Goal: Contribute content: Add original content to the website for others to see

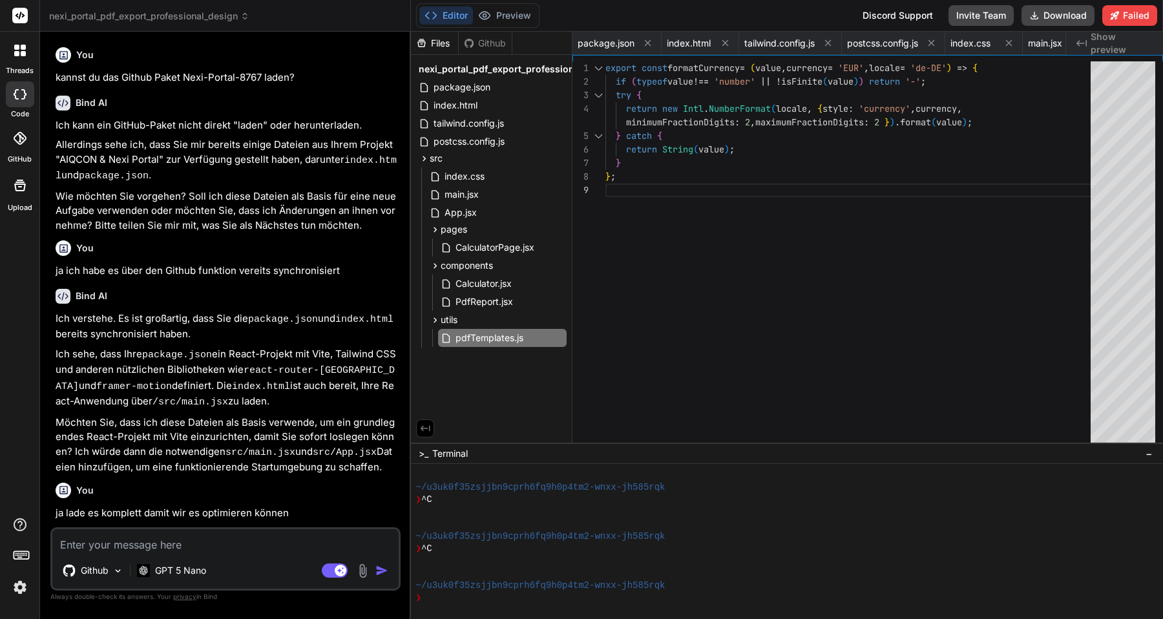
scroll to position [61, 0]
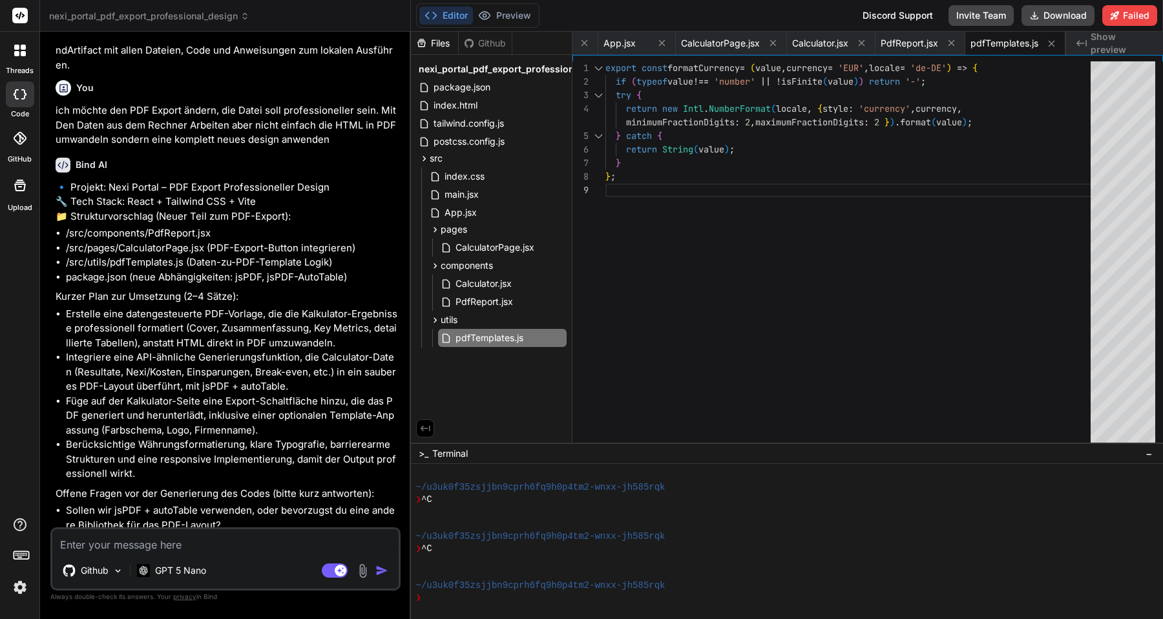
click at [27, 48] on div at bounding box center [19, 50] width 27 height 27
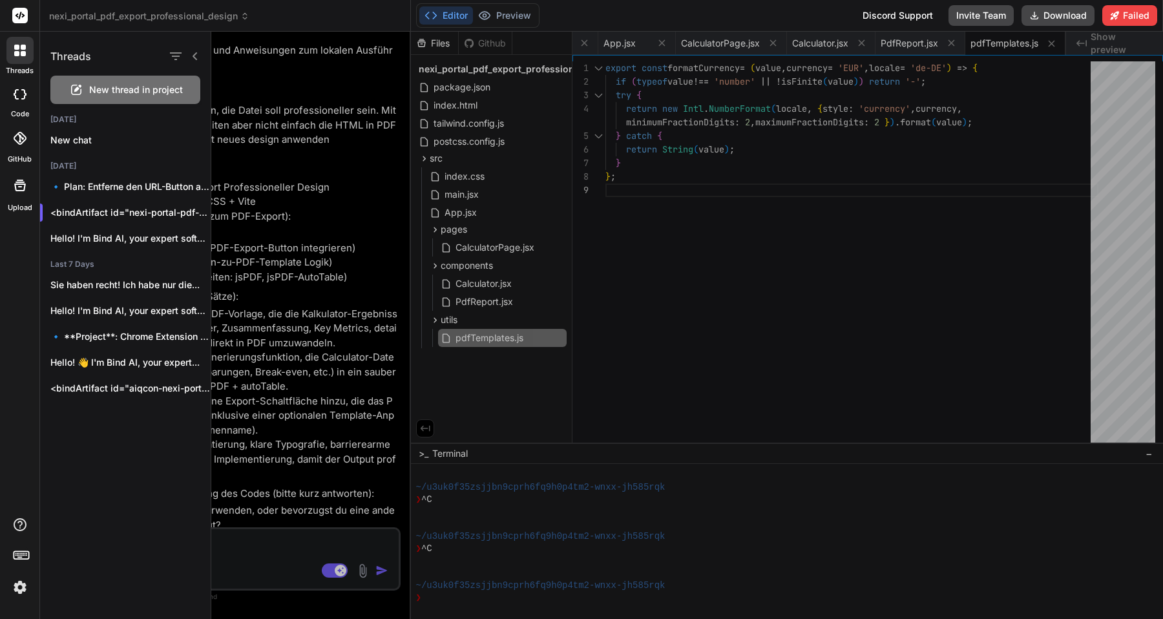
click at [90, 88] on span "New thread in project" at bounding box center [136, 89] width 94 height 13
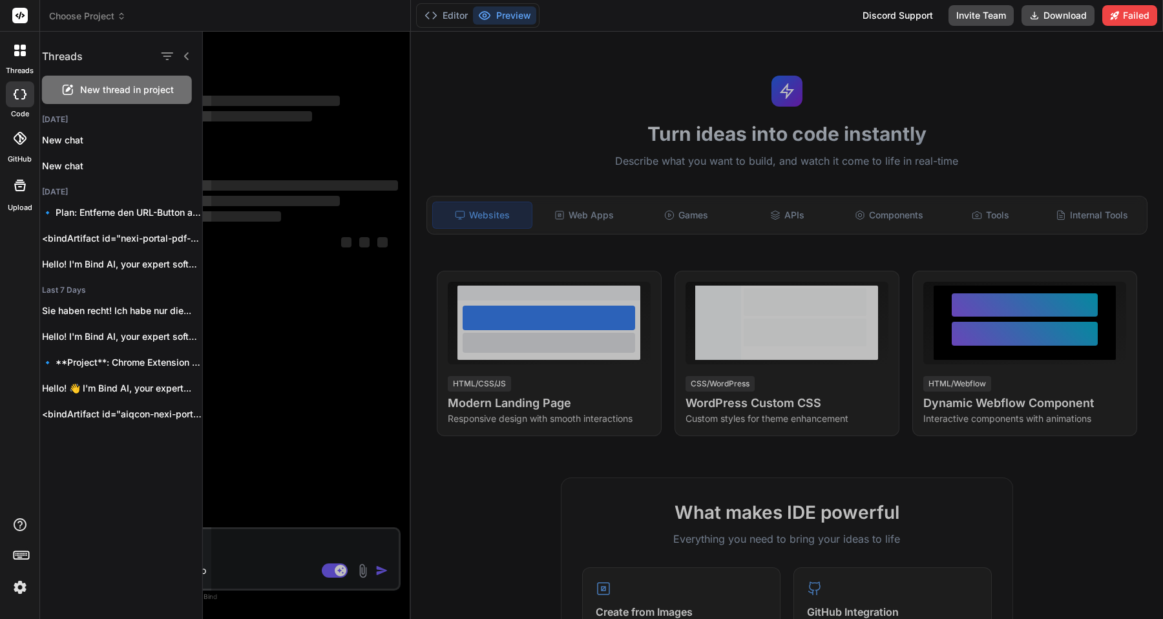
scroll to position [110, 0]
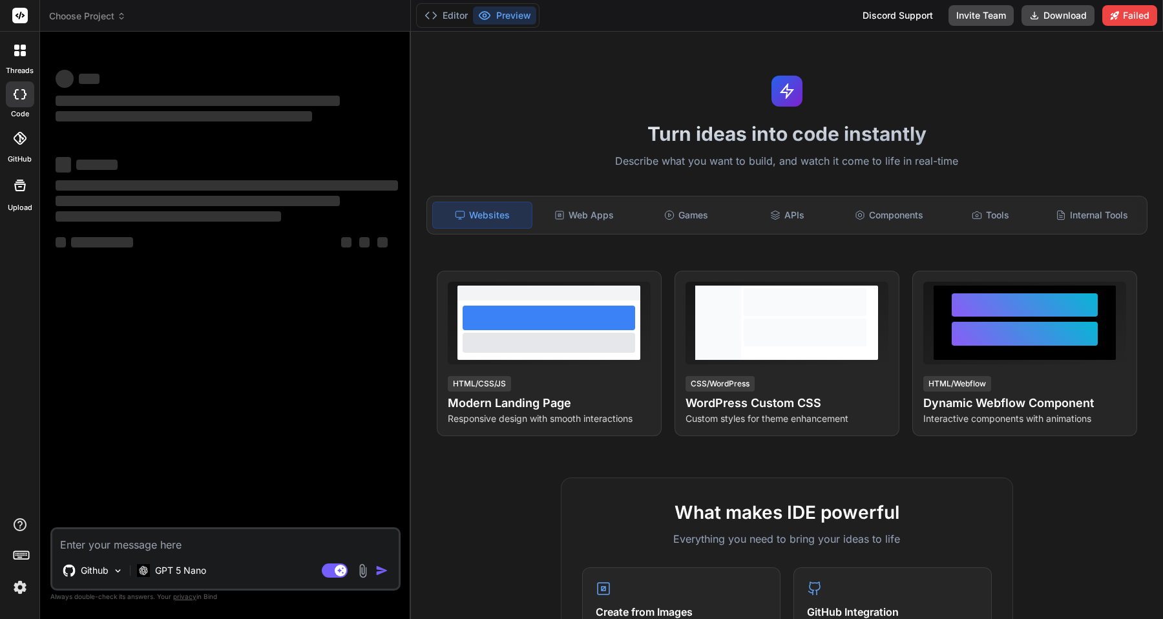
click at [122, 545] on textarea at bounding box center [225, 540] width 346 height 23
type textarea "x"
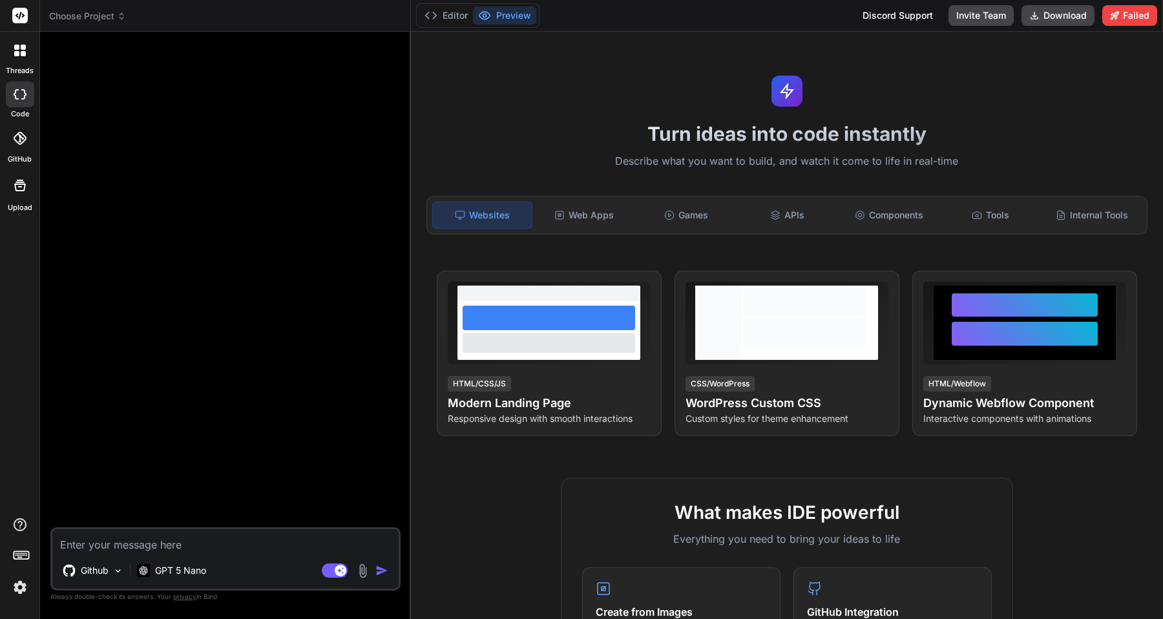
paste textarea "Loremip: Dolo Sitame- & Cons-Adipiscing (elitsed Doeiusmo) Temp Inci utlab etdo…"
type textarea "Loremip: Dolo Sitame- & Cons-Adipiscing (elitsed Doeiusmo) Temp Inci utlab etdo…"
type textarea "x"
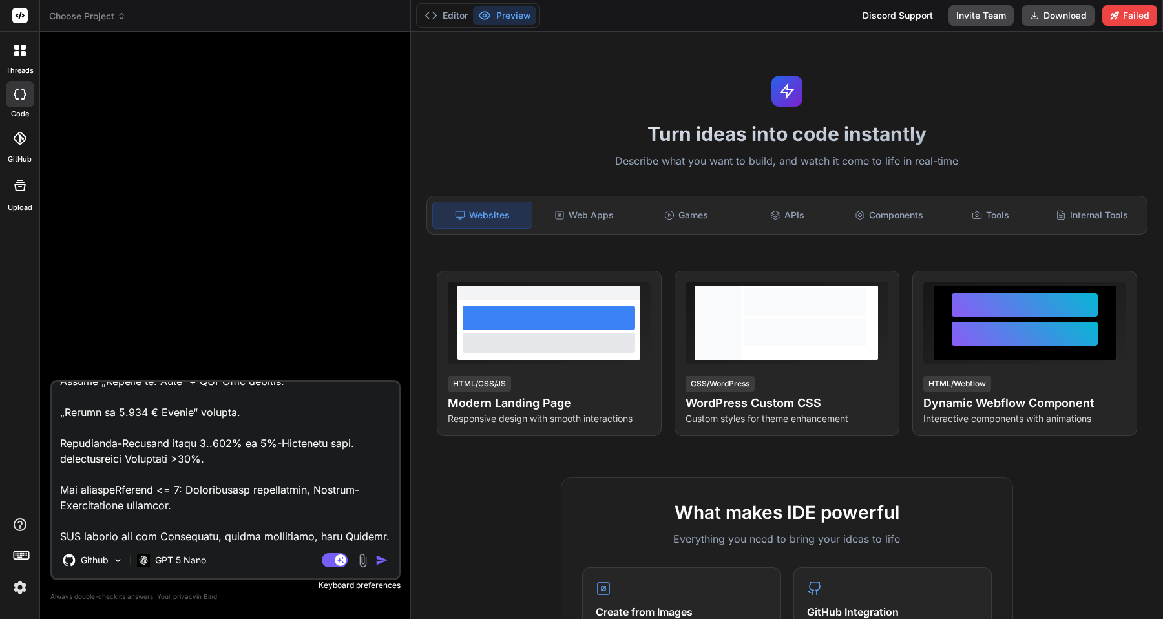
scroll to position [6577, 0]
type textarea "Loremip: Dolo Sitame- & Cons-Adipiscing (elitsed Doeiusmo) Temp Inci utlab etdo…"
click at [197, 558] on p "GPT 5 Nano" at bounding box center [180, 560] width 51 height 13
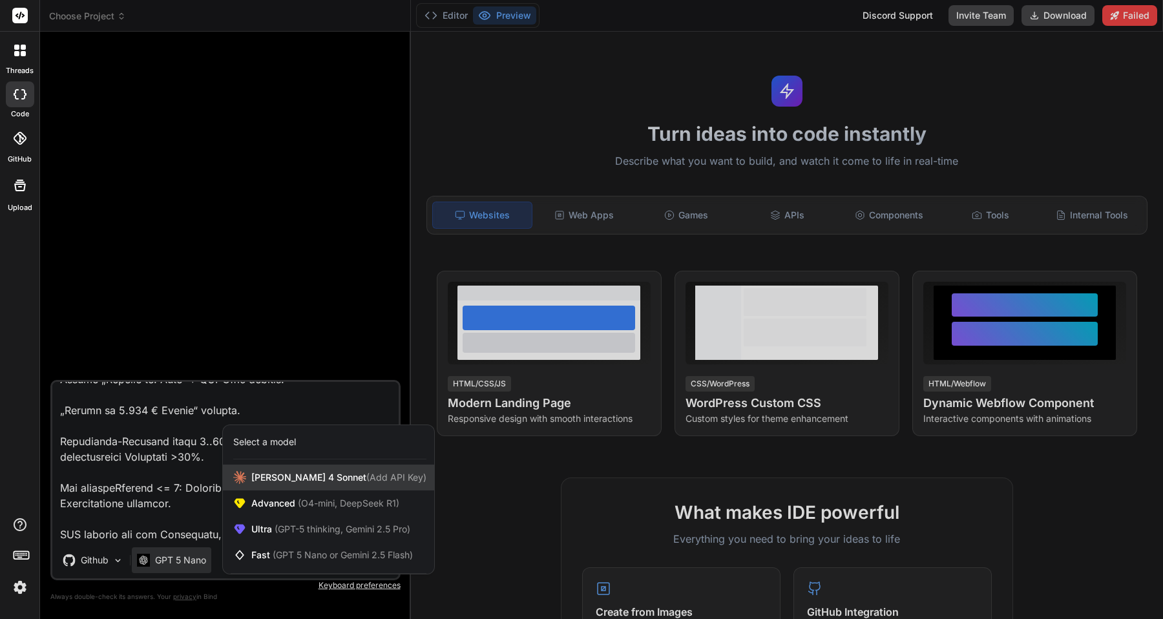
click at [268, 480] on span "[PERSON_NAME] 4 Sonnet (Add API Key)" at bounding box center [338, 477] width 175 height 13
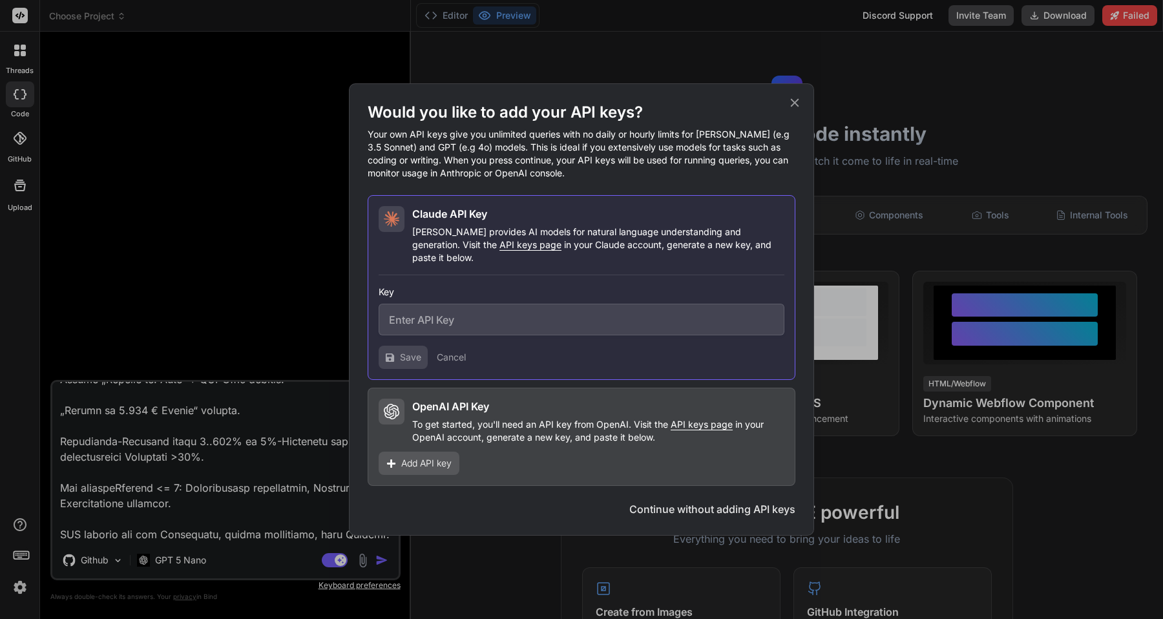
click at [793, 105] on icon at bounding box center [795, 103] width 14 height 14
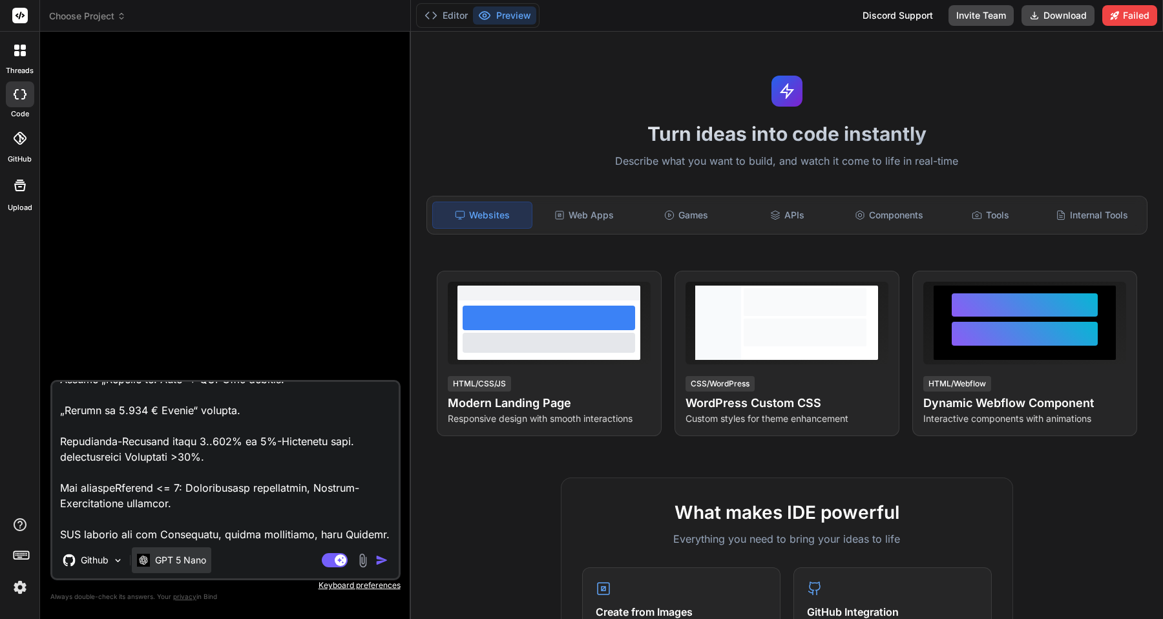
click at [169, 569] on div "GPT 5 Nano" at bounding box center [171, 560] width 79 height 26
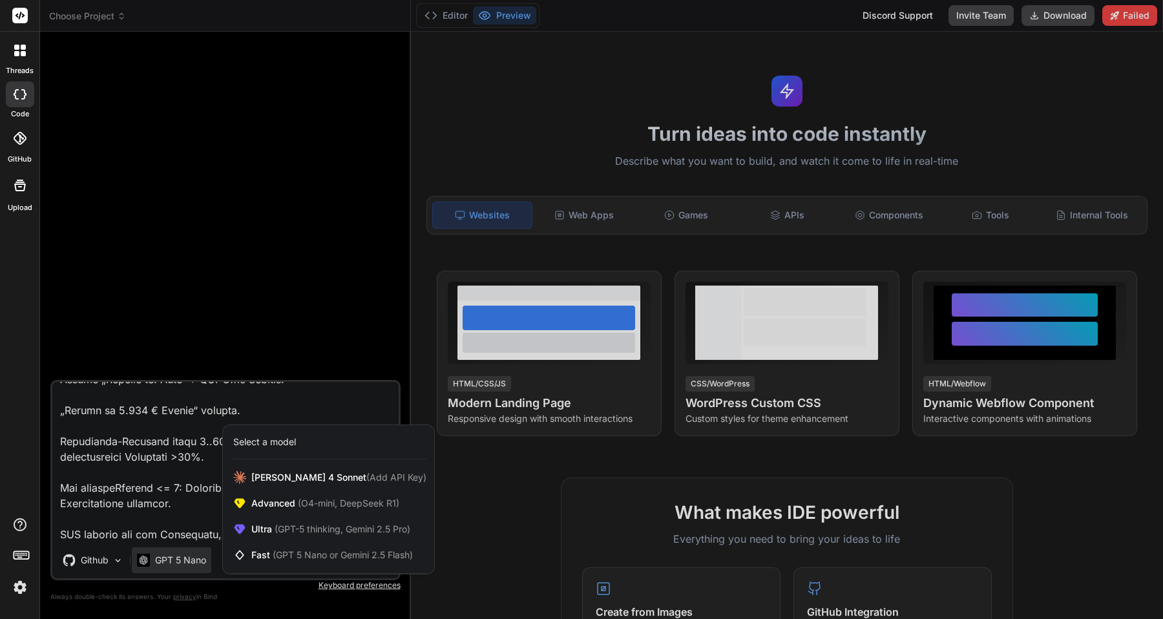
click at [286, 444] on div "Select a model" at bounding box center [264, 441] width 63 height 13
click at [183, 573] on div at bounding box center [581, 309] width 1163 height 619
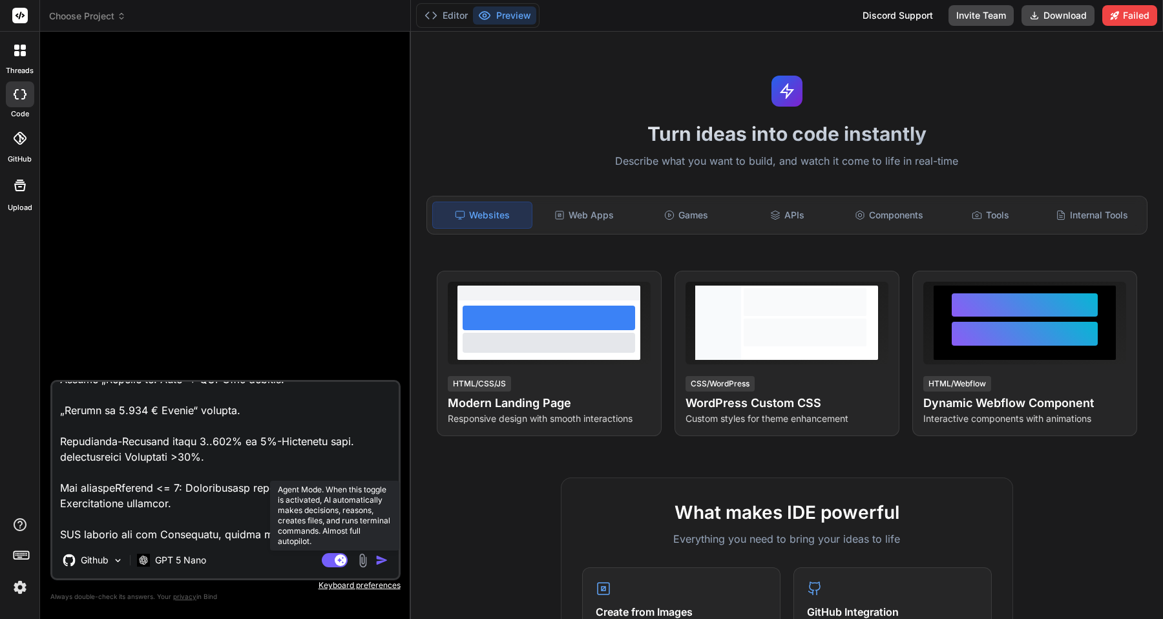
click at [325, 564] on rect at bounding box center [335, 560] width 26 height 14
click at [329, 562] on rect at bounding box center [329, 560] width 12 height 12
click at [167, 558] on p "GPT 5 Nano" at bounding box center [180, 560] width 51 height 13
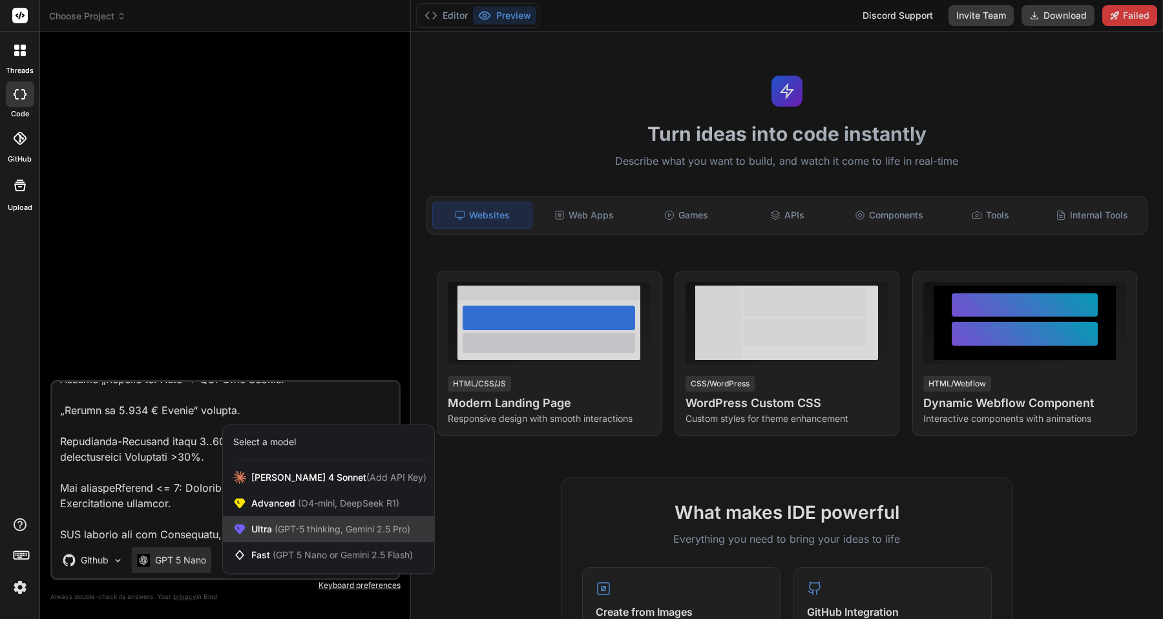
click at [278, 531] on span "(GPT-5 thinking, Gemini 2.5 Pro)" at bounding box center [341, 528] width 138 height 11
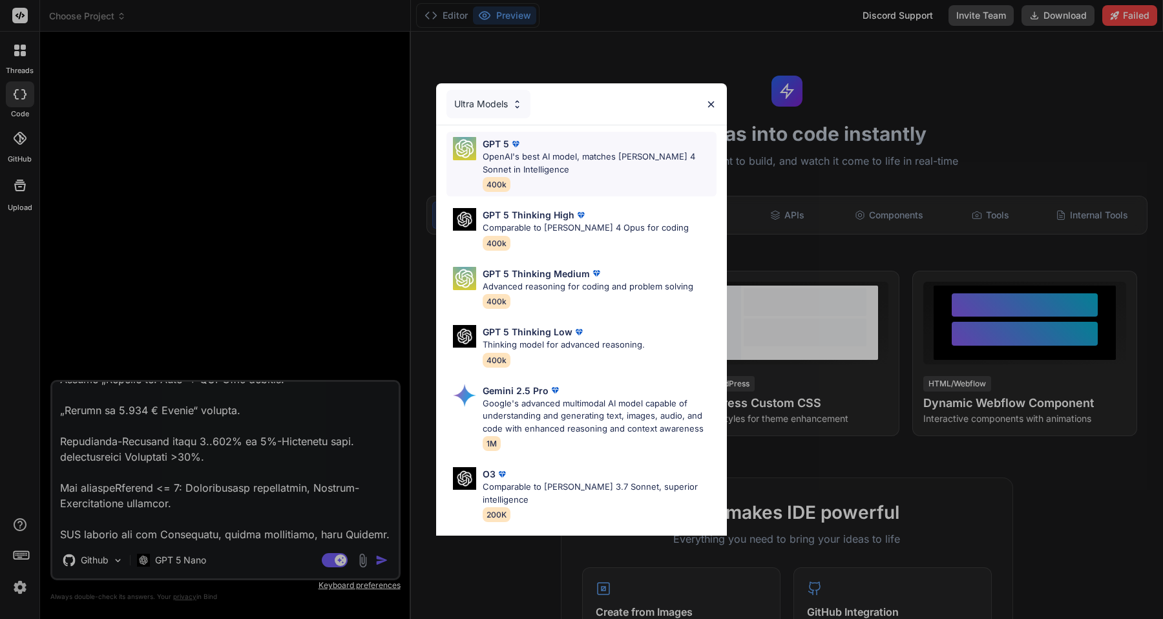
click at [534, 160] on p "OpenAI's best AI model, matches [PERSON_NAME] 4 Sonnet in Intelligence" at bounding box center [600, 163] width 234 height 25
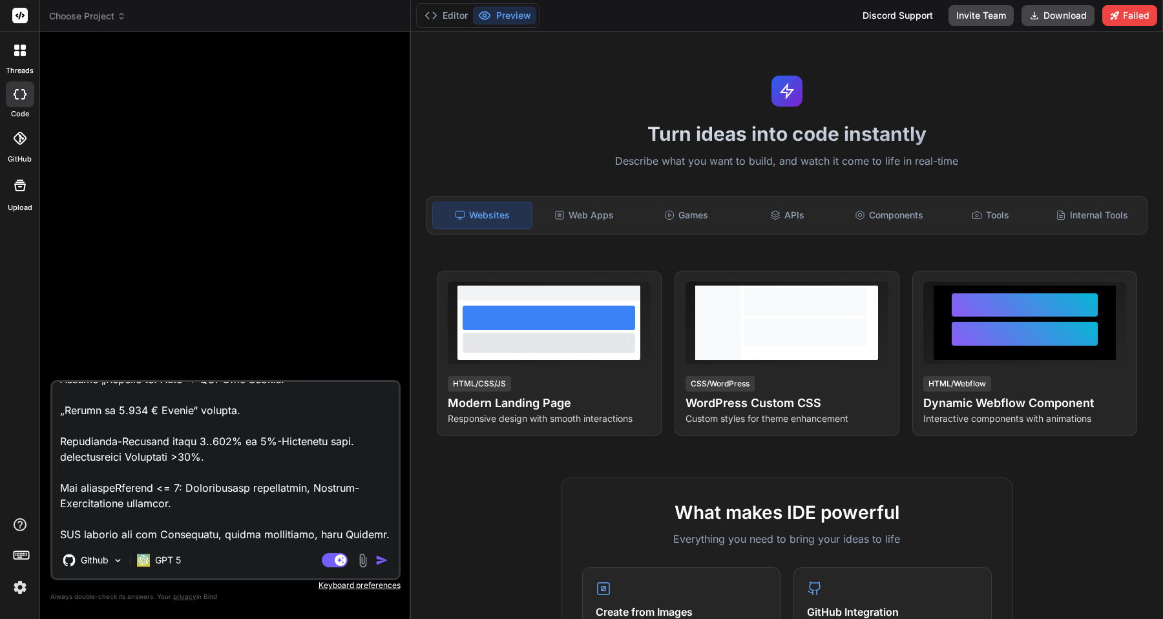
click at [377, 559] on img "button" at bounding box center [381, 560] width 13 height 13
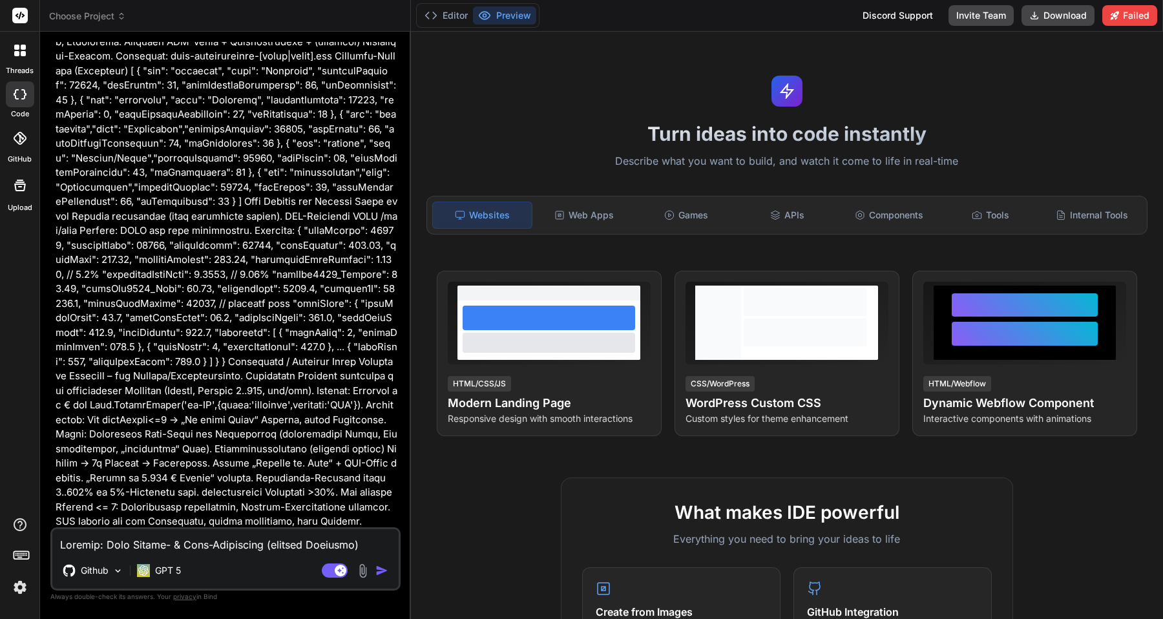
scroll to position [1786, 0]
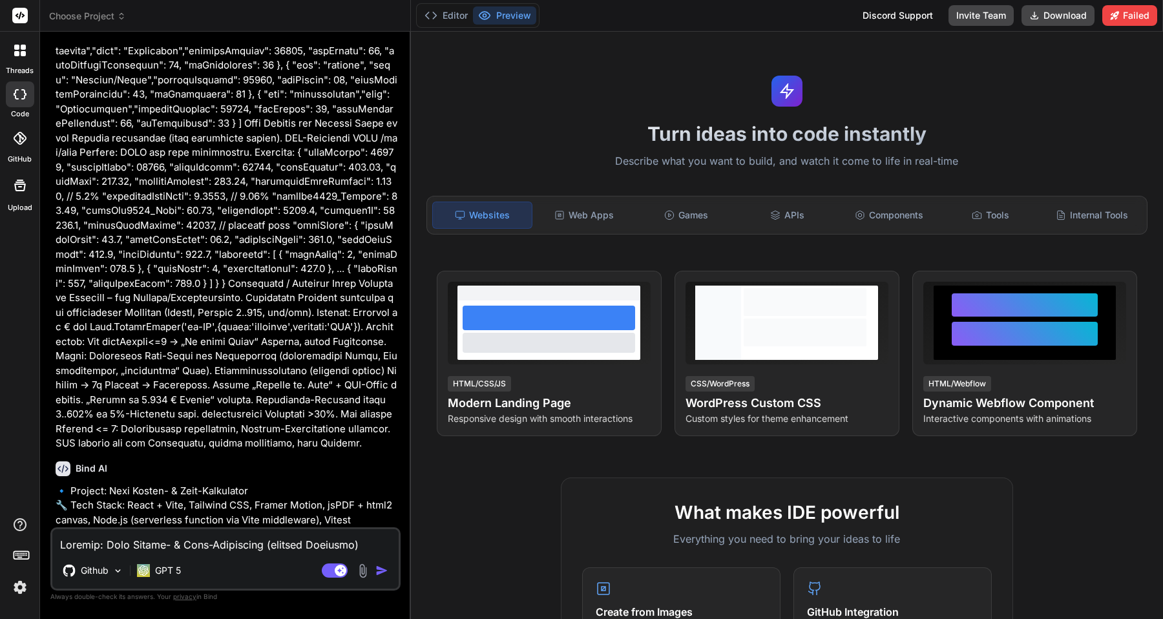
type textarea "x"
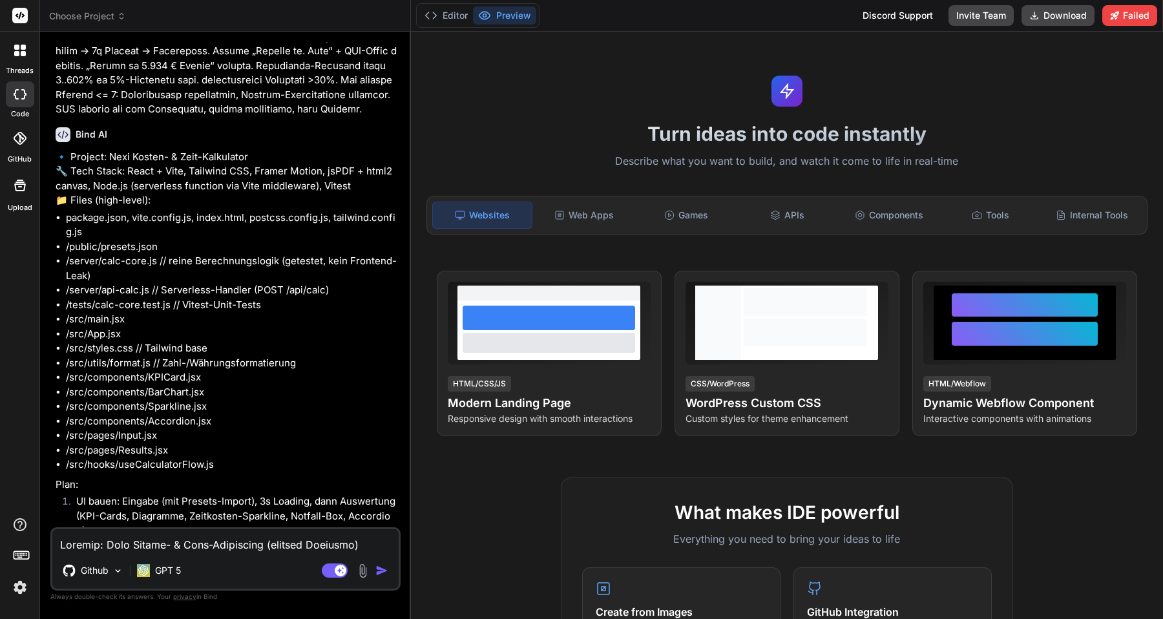
scroll to position [2349, 0]
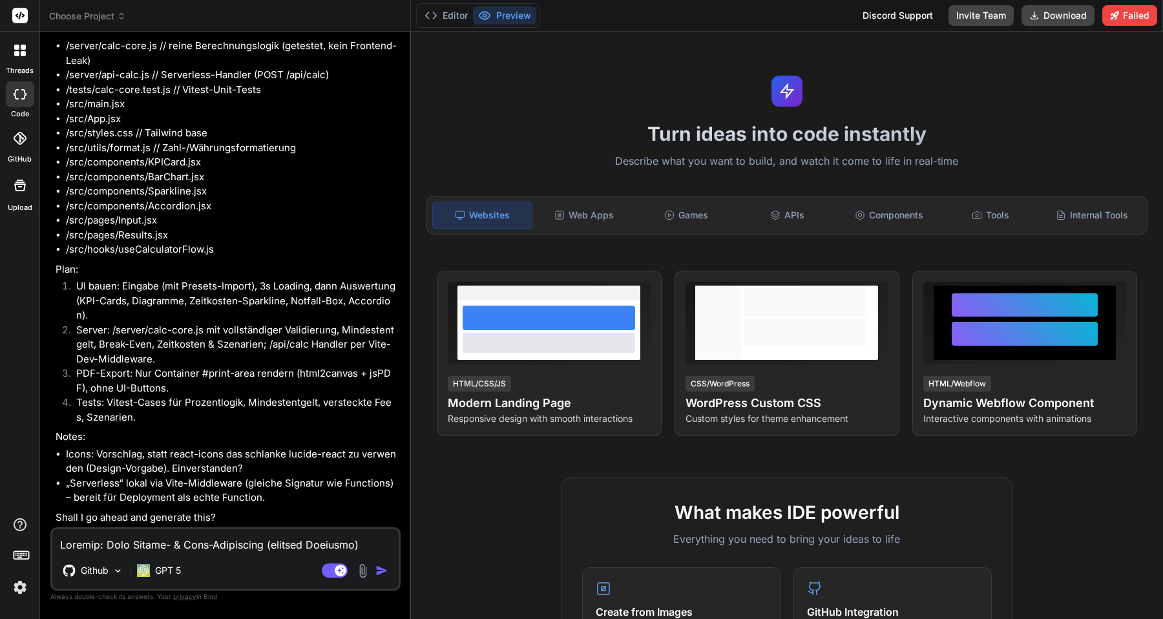
click at [184, 548] on textarea at bounding box center [225, 540] width 346 height 23
type textarea "y"
type textarea "x"
type textarea "ye"
type textarea "x"
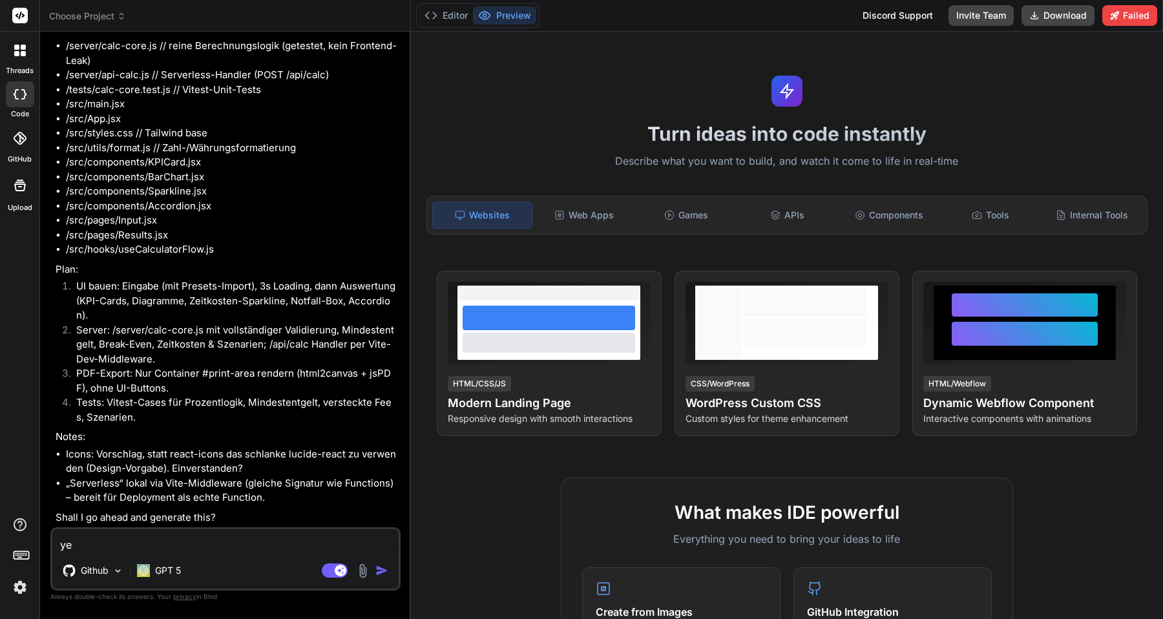
type textarea "yes"
type textarea "x"
type textarea "yes+"
type textarea "x"
type textarea "yes"
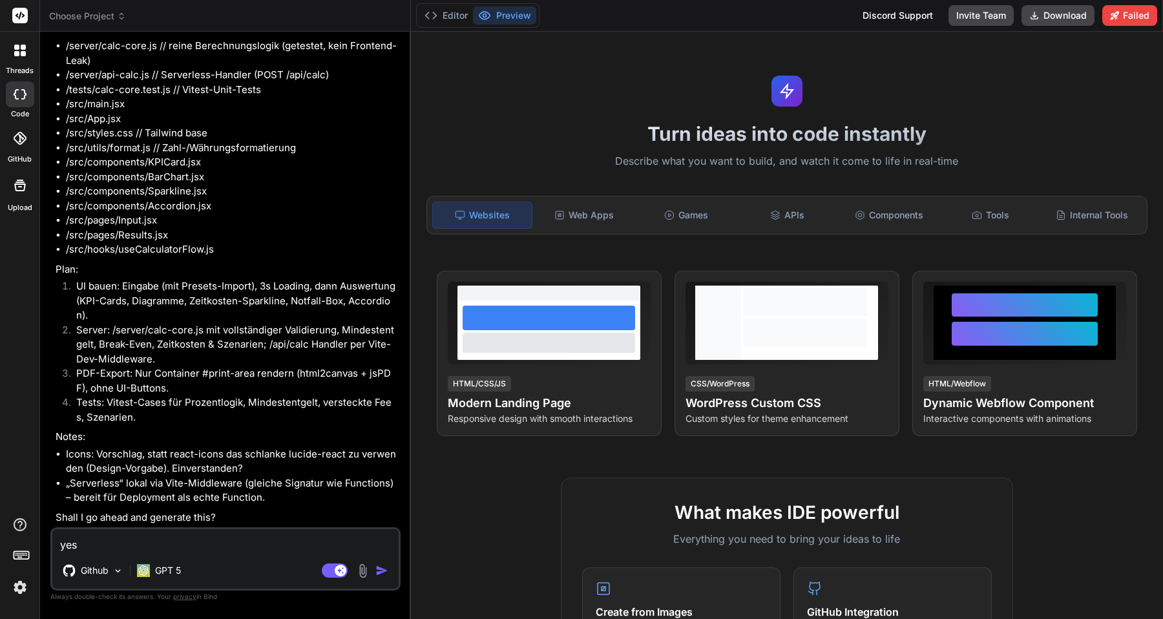
type textarea "x"
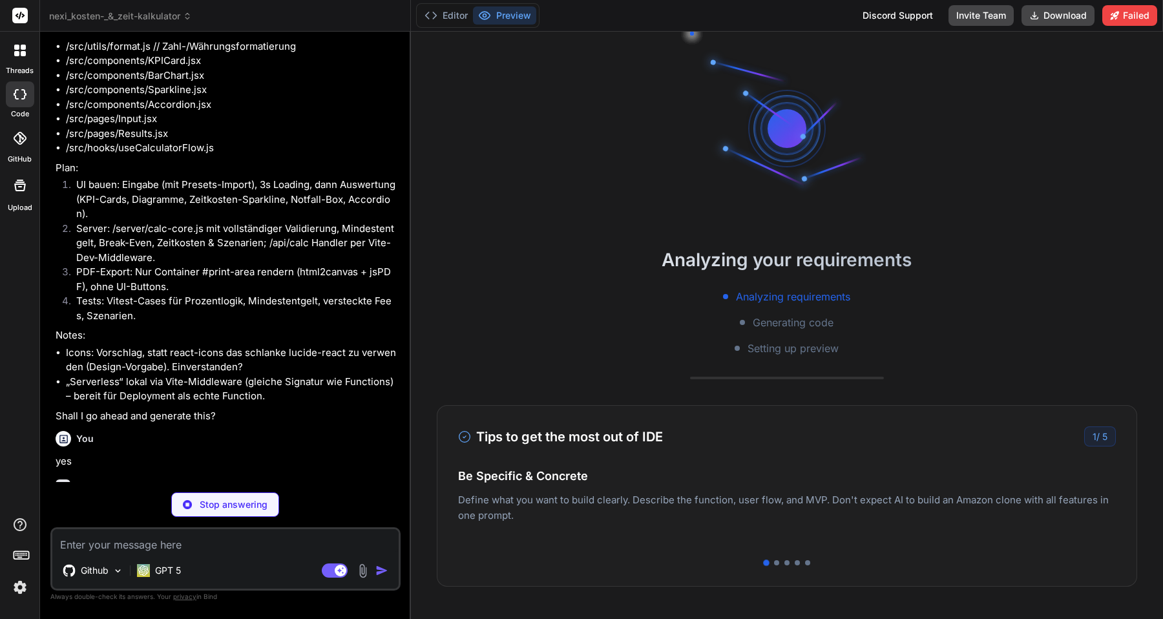
scroll to position [172, 0]
type textarea "x"
type textarea "server.middlewares.use('/api/calc', createServerMiddleware()); } } ] });"
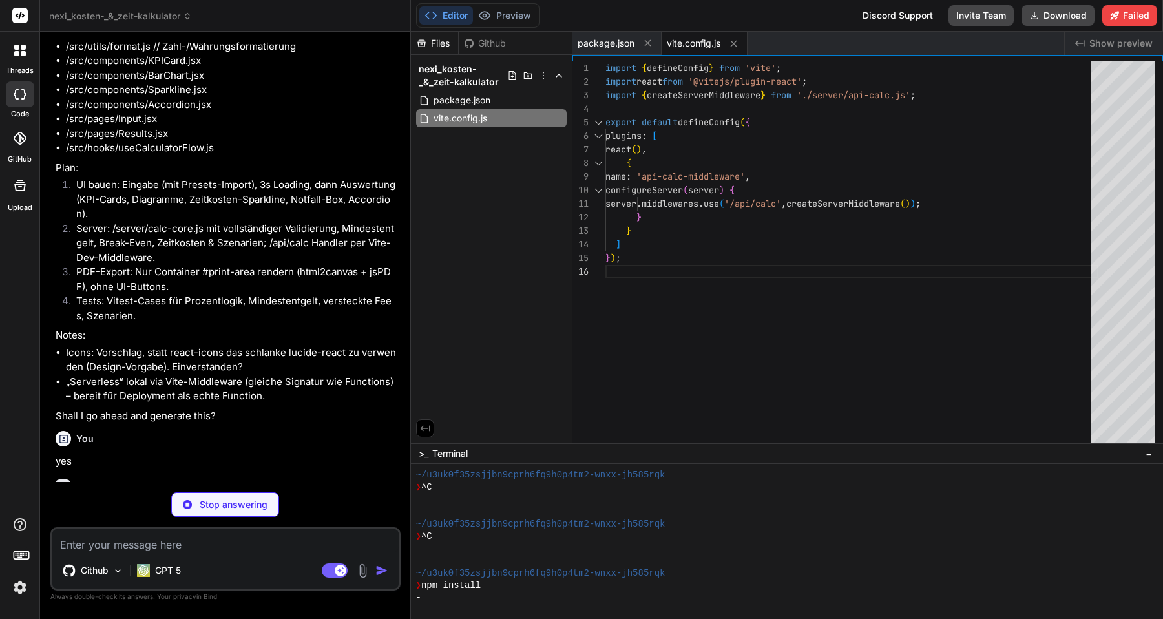
type textarea "x"
type textarea "<script type="module" src="/src/main.jsx"></script> </body> </html>"
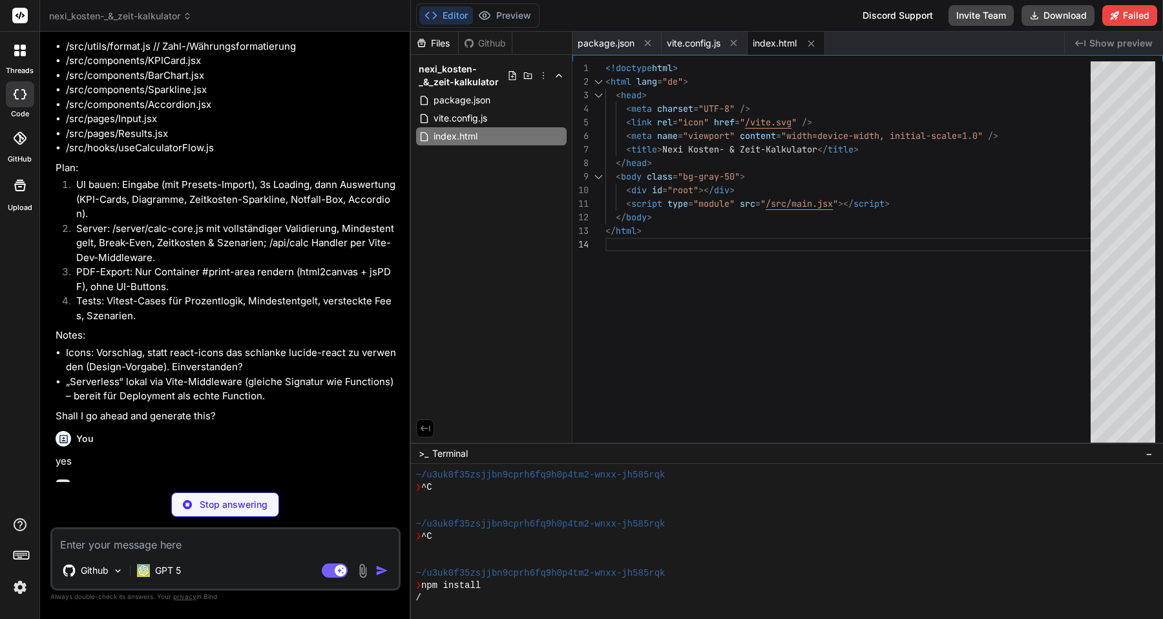
type textarea "x"
type textarea "export default { plugins: { tailwindcss: {}, autoprefixer: {}, }, };"
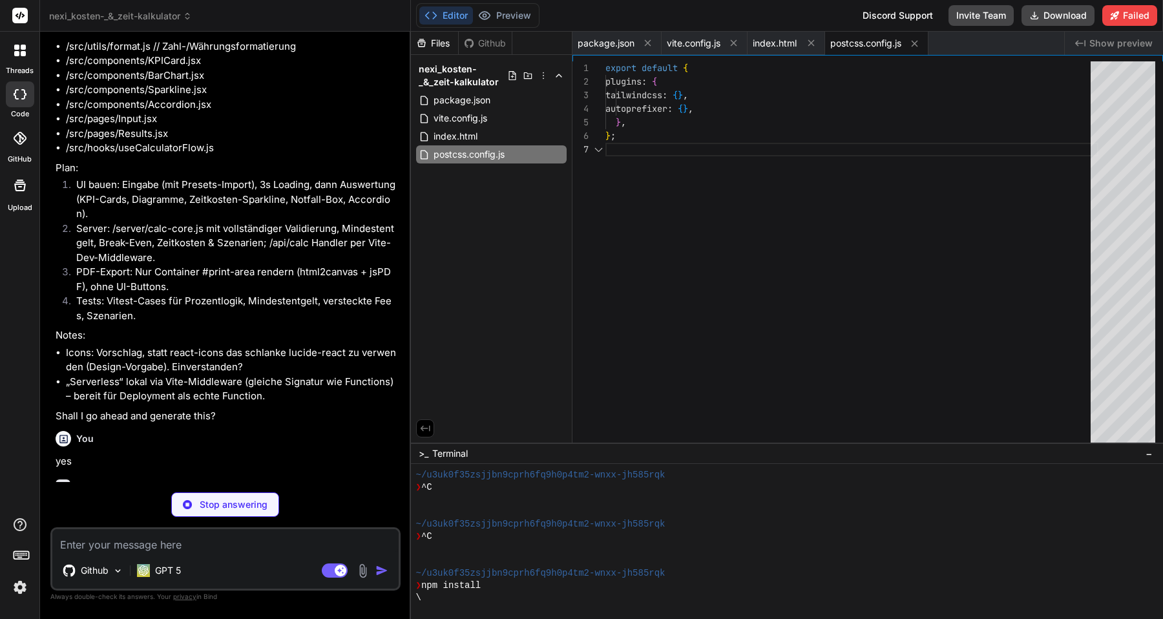
scroll to position [81, 0]
type textarea "x"
type textarea "} }, boxShadow: { soft: '0 10px 30px rgba(2, 6, 23, 0.08)' } }, }, plugins: [],…"
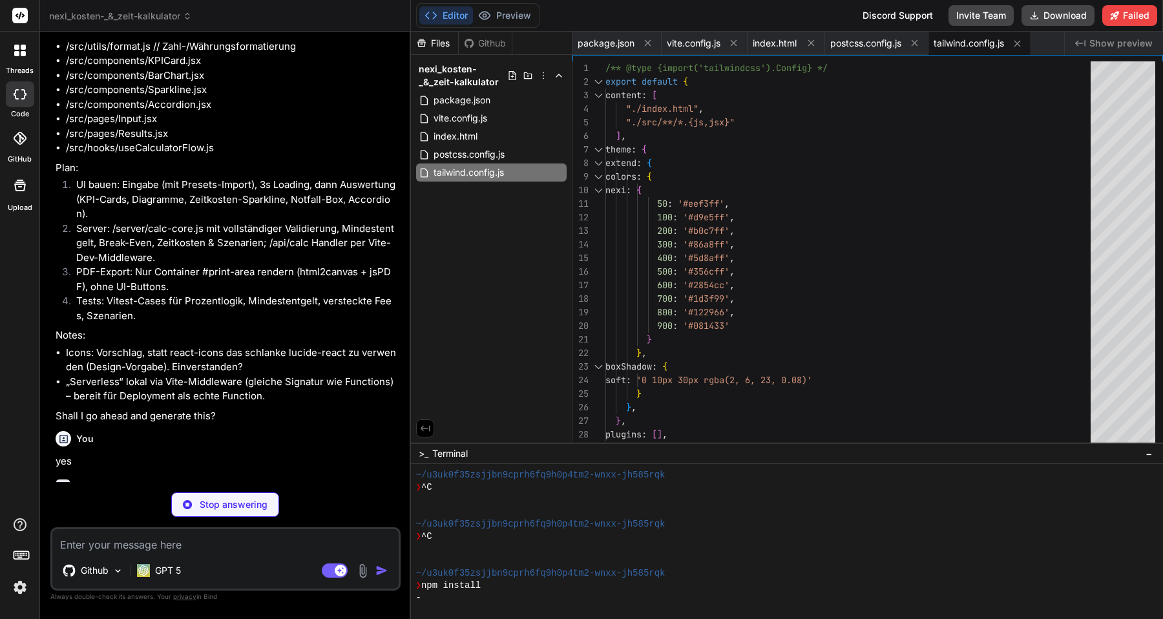
type textarea "x"
type textarea ""cardPaymentPercentage": 65, "ccPercentage": 40 } ]"
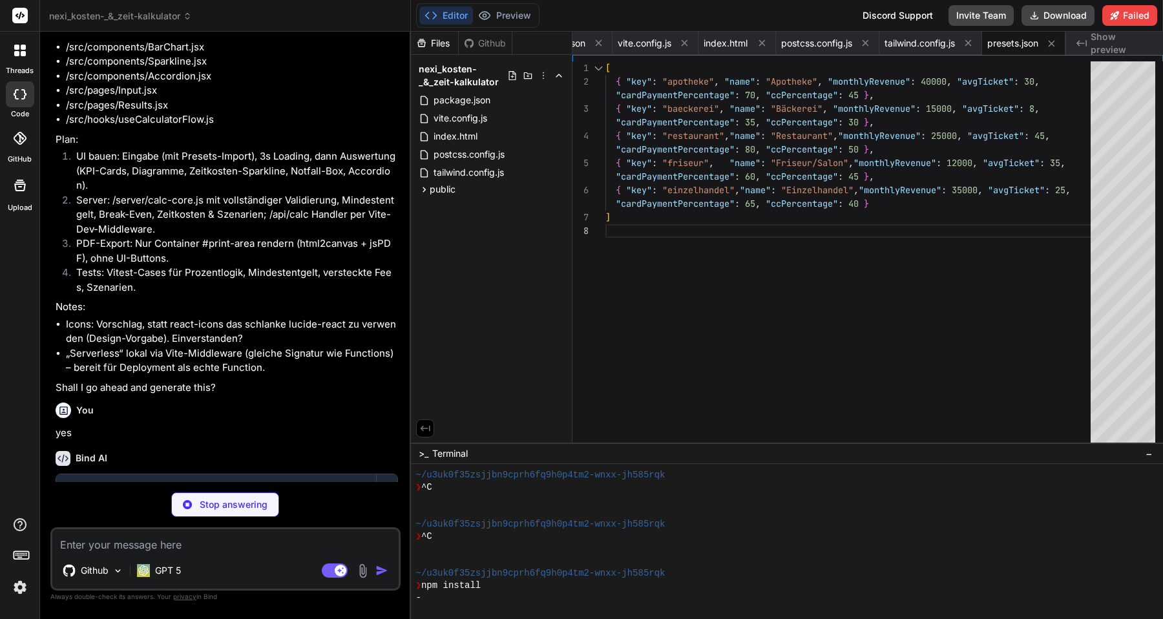
type textarea "x"
type textarea "font-medium px-5 py-2.5 rounded-lg border border-slate-300 transition; } }"
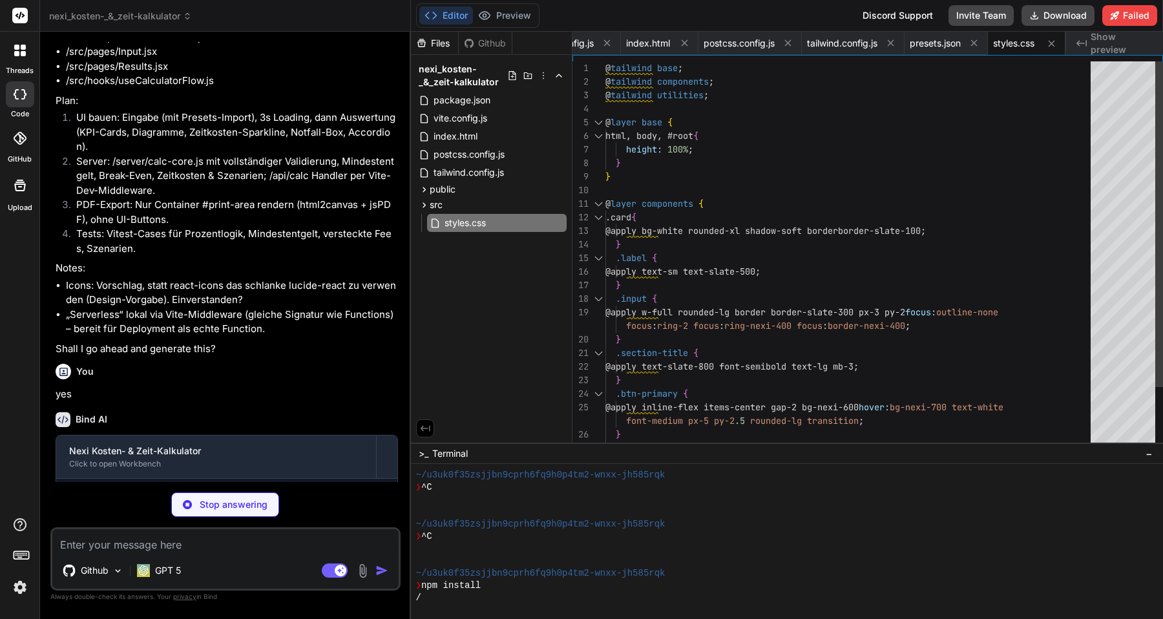
scroll to position [2740, 0]
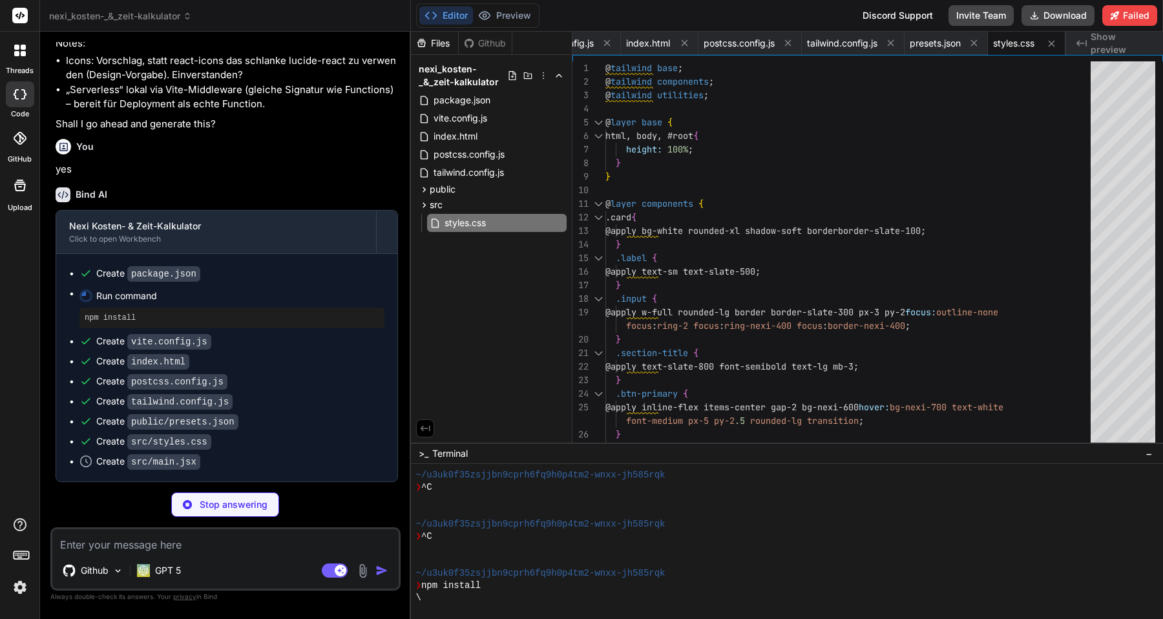
type textarea "x"
type textarea "import React from 'react'; import { createRoot } from 'react-dom/client'; impor…"
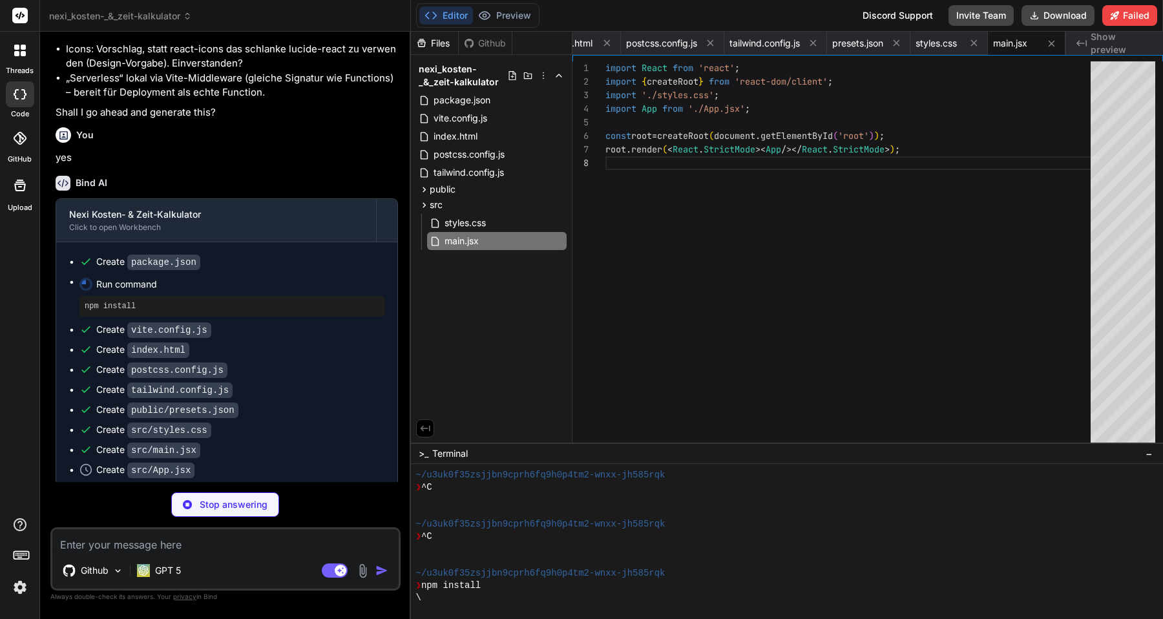
type textarea "x"
type textarea "<div className="mt-6 p-4 bg-red-50 text-red-700 border border-red-200 rounded-l…"
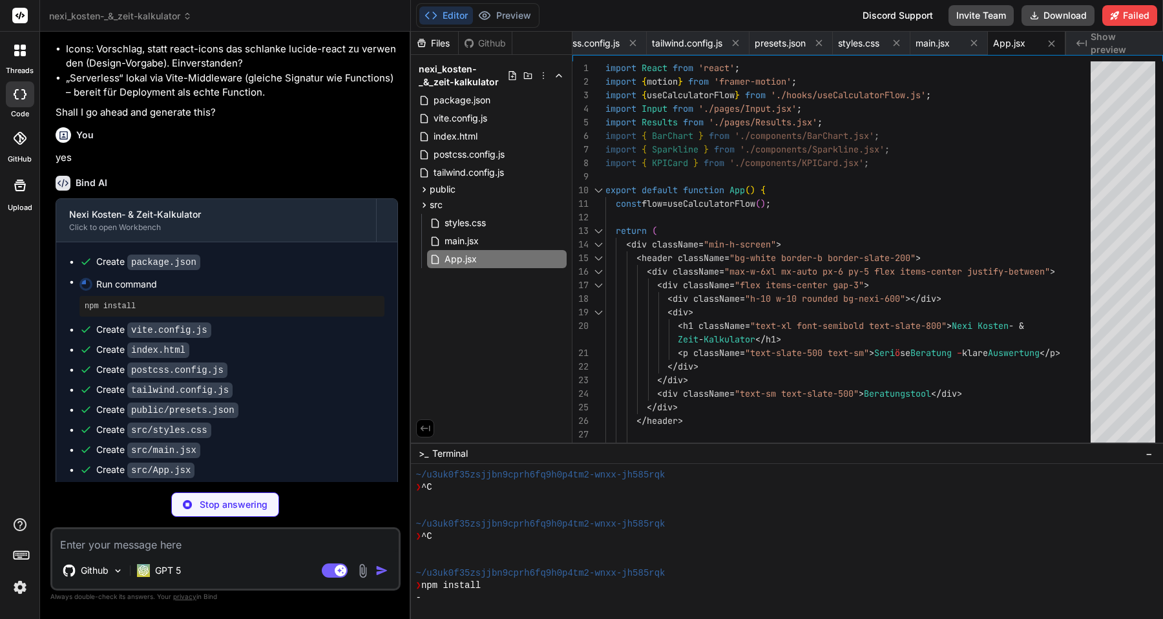
type textarea "x"
type textarea "export const todayDE = () => { const d = new Date(); return d.toLocaleDateStrin…"
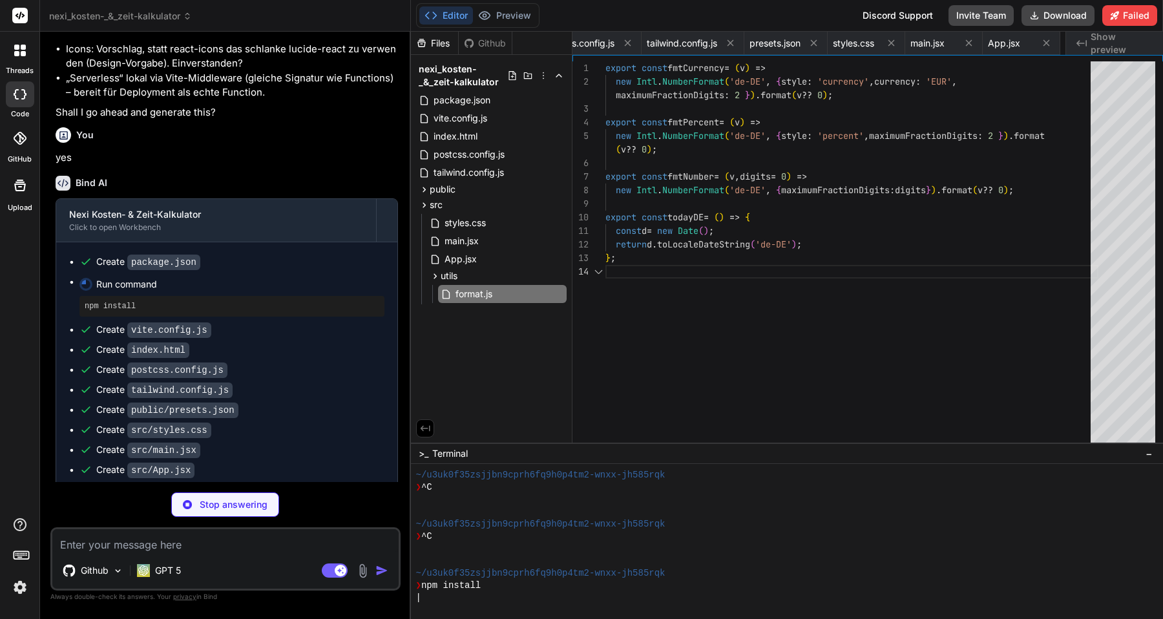
scroll to position [68, 0]
type textarea "x"
type textarea "reset, companyName, setCompanyName, form }; }"
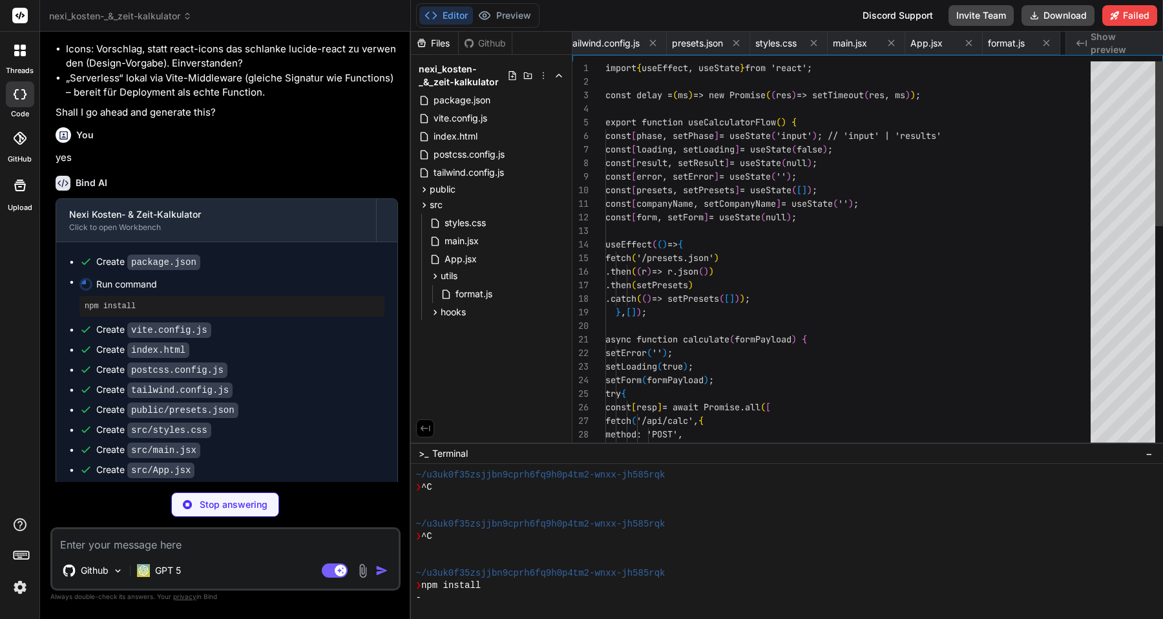
scroll to position [0, 485]
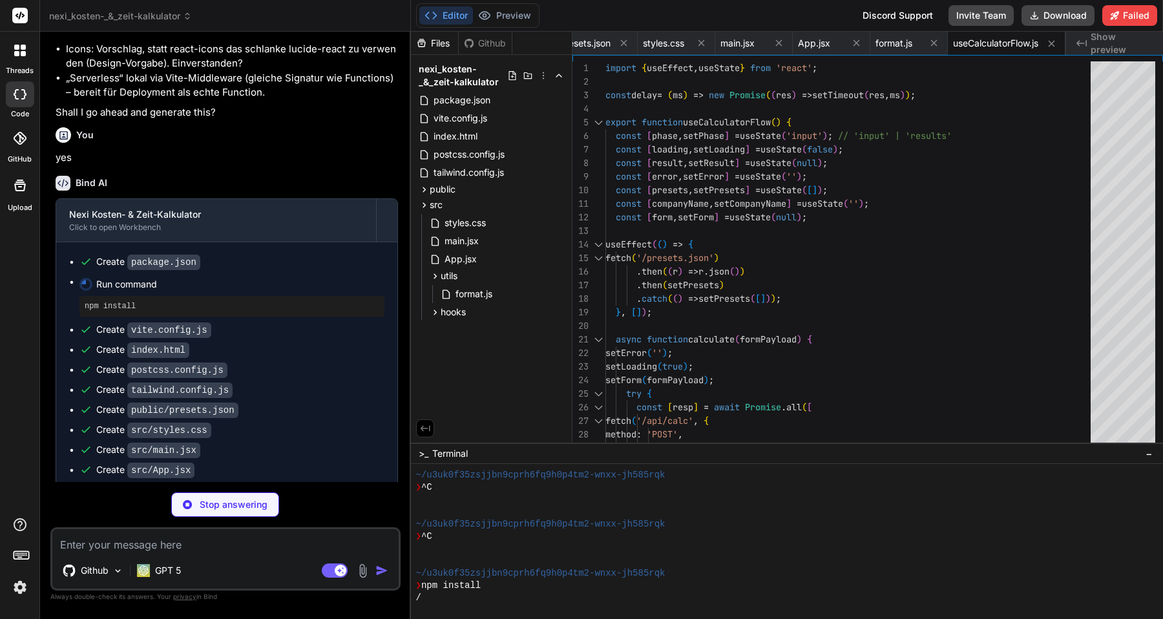
type textarea "x"
type textarea "); }"
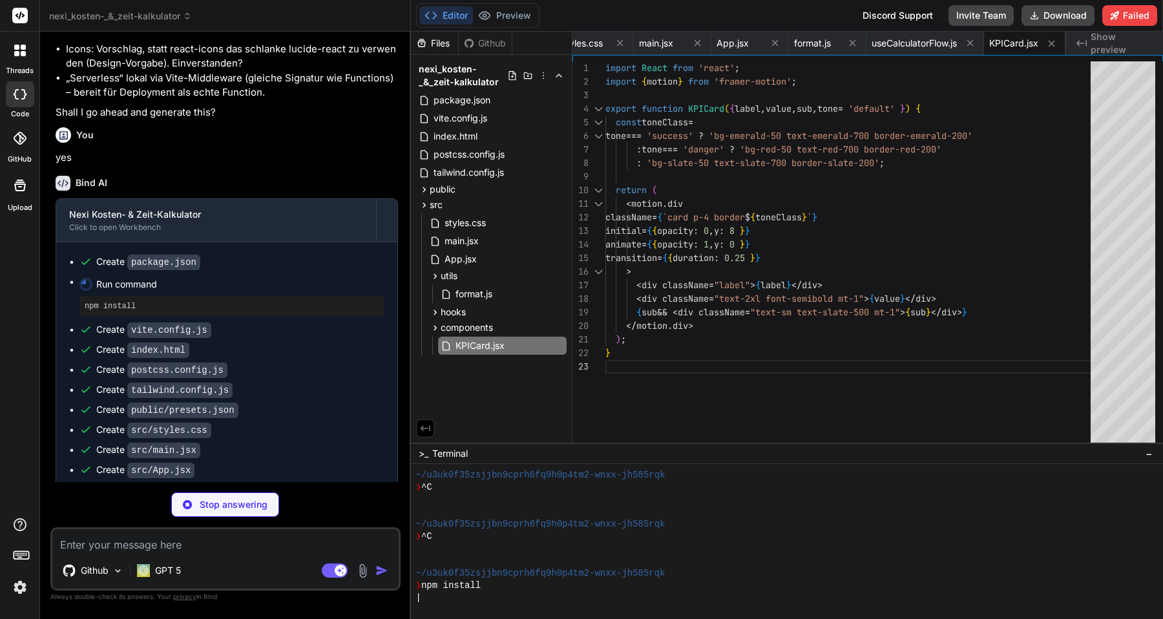
type textarea "x"
type textarea "return ( <svg width={width} height={height} className="overflow-visible"> <line…"
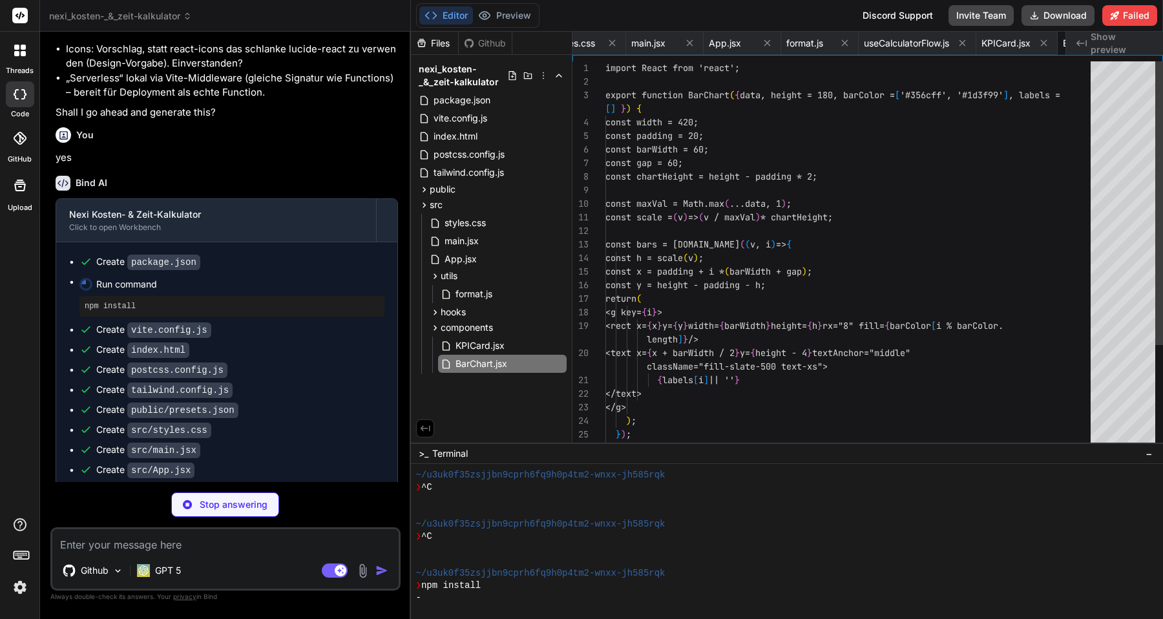
scroll to position [0, 651]
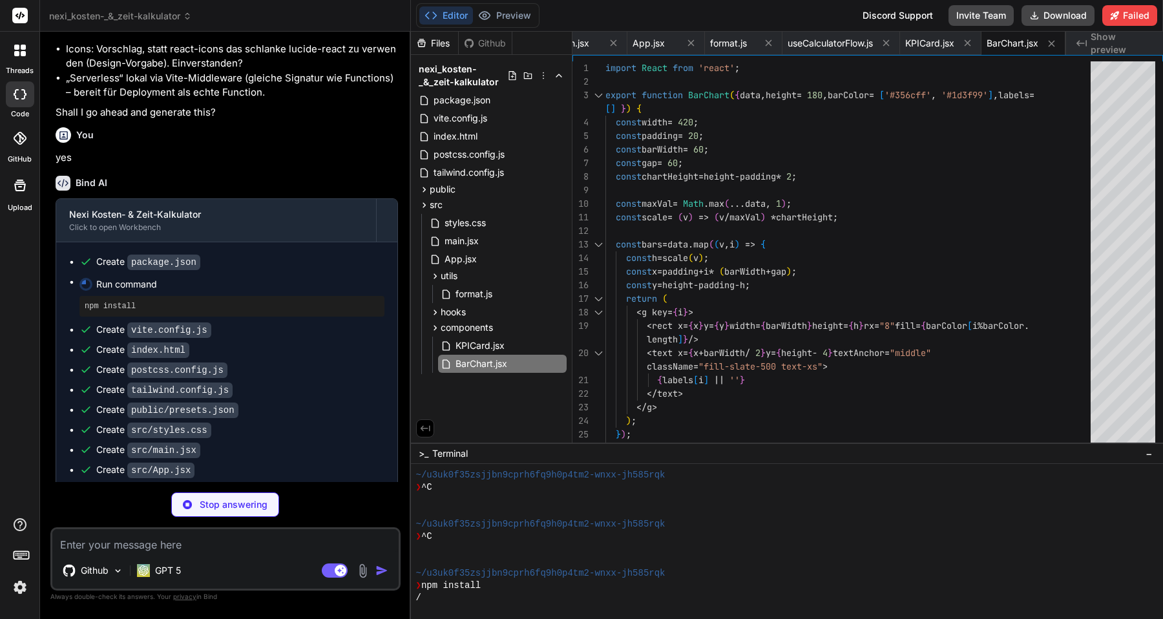
type textarea "x"
type textarea "); }"
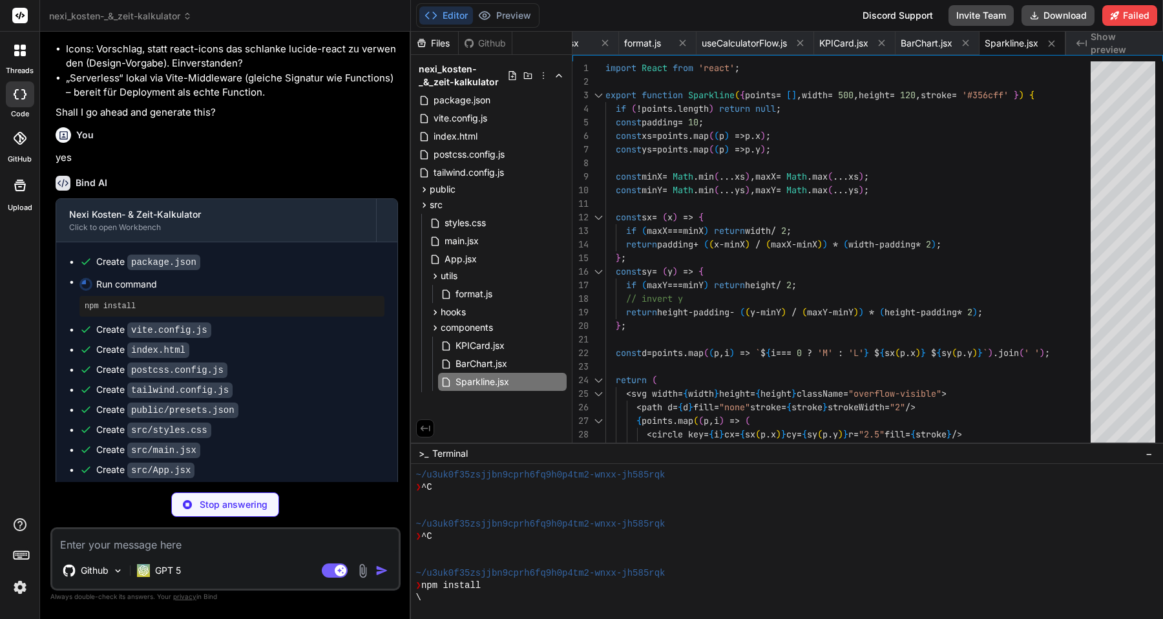
scroll to position [258, 0]
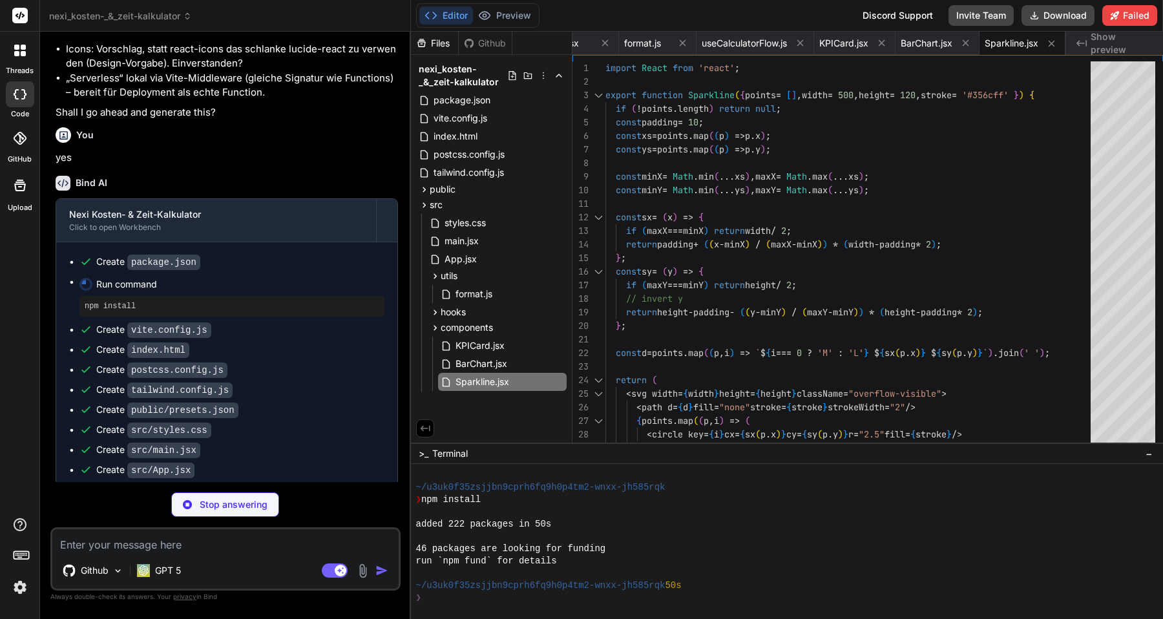
type textarea "x"
type textarea "> <span className="text-slate-800 font-medium">{title}</span> <span className="…"
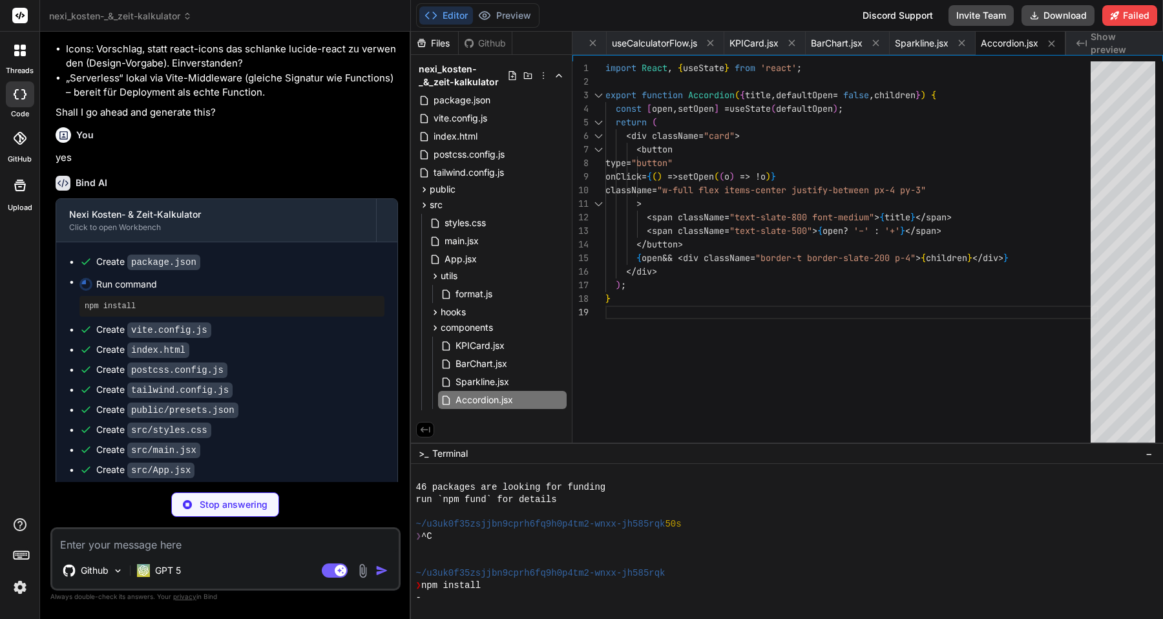
scroll to position [405, 0]
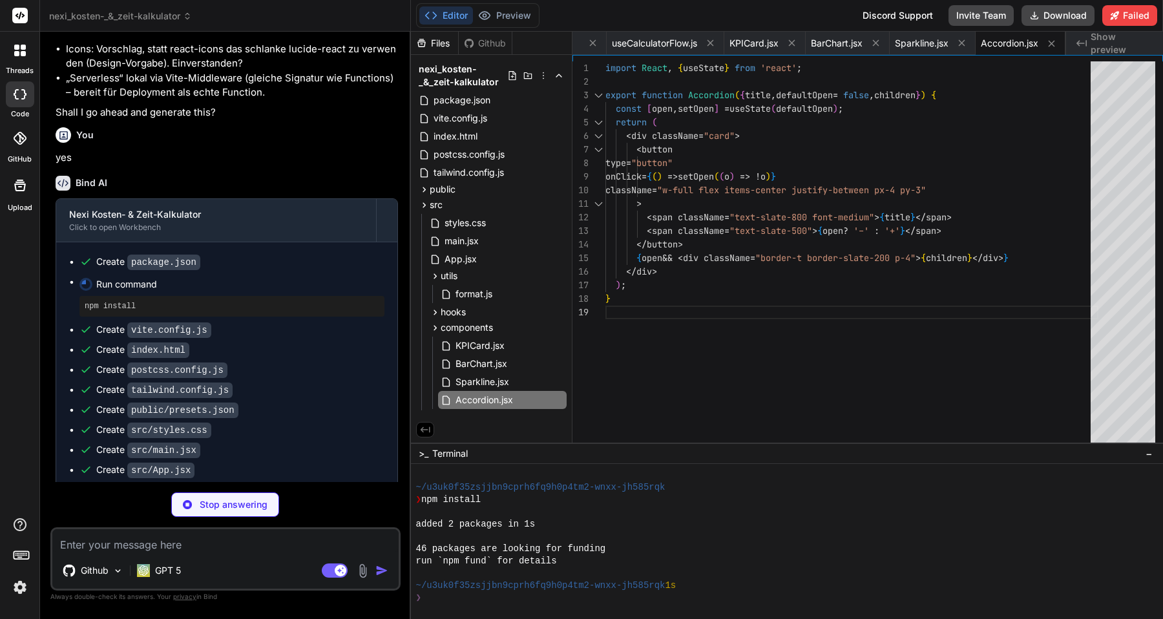
type textarea "x"
type textarea "server.middlewares.use('/api/calc', createServerMiddleware()); } } ] });"
type textarea "x"
type textarea "<script type="module" src="/src/main.jsx"></script> </body> </html>"
type textarea "x"
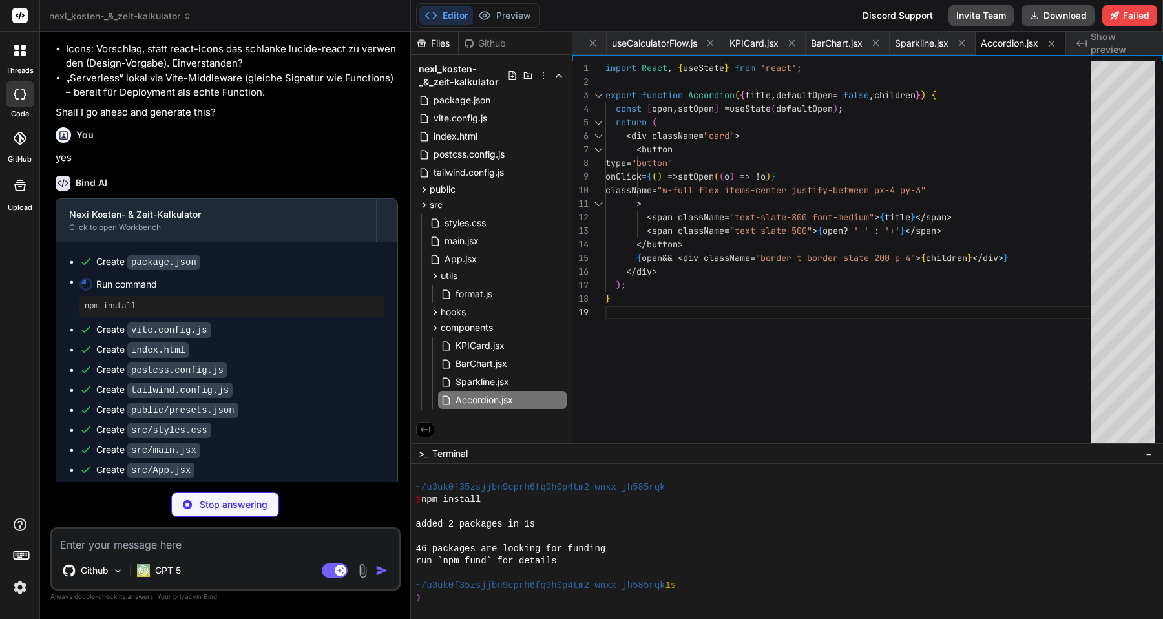
scroll to position [0, 89]
type textarea "} }, boxShadow: { soft: '0 10px 30px rgba(2, 6, 23, 0.08)' } }, }, plugins: [],…"
type textarea "x"
type textarea ""cardPaymentPercentage": 65, "ccPercentage": 40 } ]"
type textarea "x"
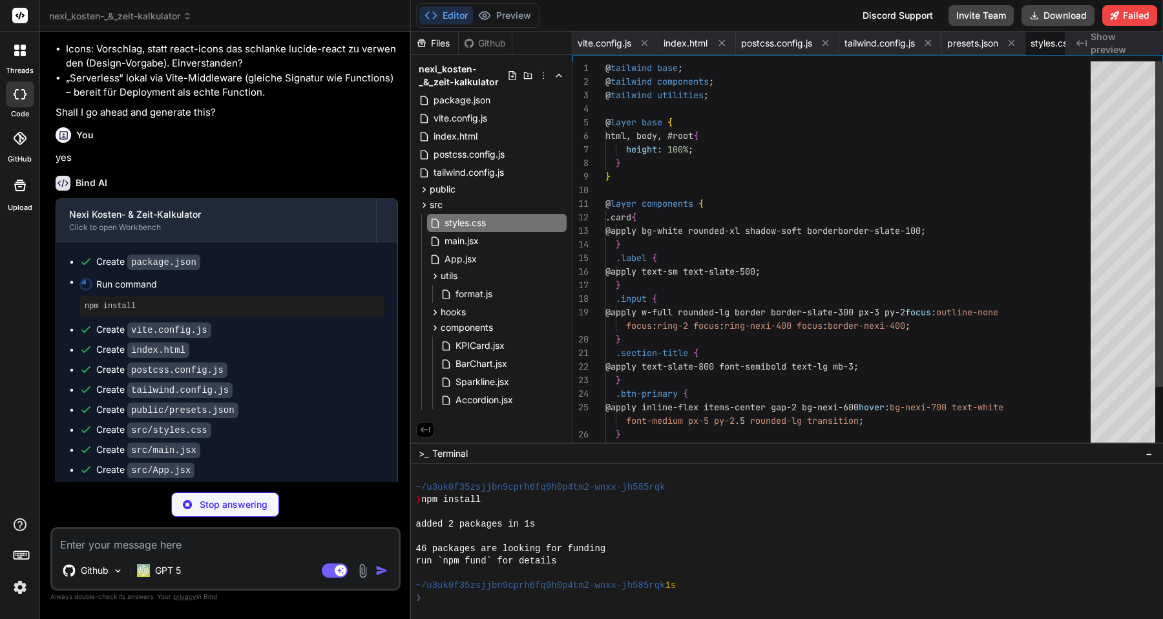
scroll to position [27, 0]
type textarea "<div className="mt-6 p-4 bg-red-50 text-red-700 border border-red-200 rounded-l…"
type textarea "x"
type textarea "export const todayDE = () => { const d = new Date(); return d.toLocaleDateStrin…"
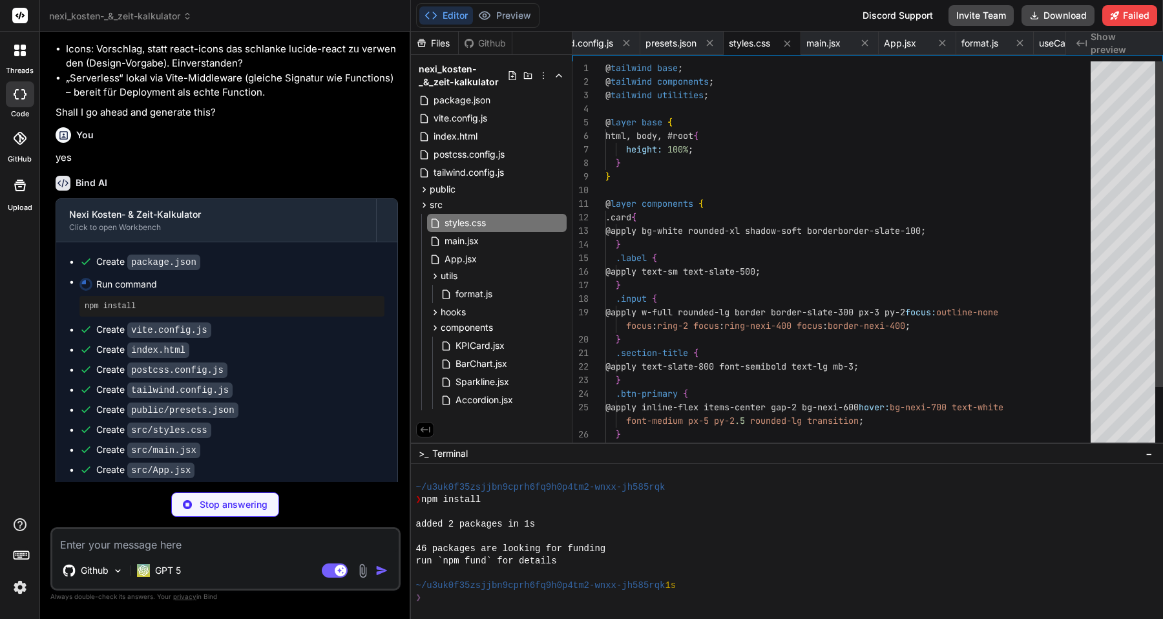
type textarea "x"
type textarea "reset, companyName, setCompanyName, form }; }"
type textarea "x"
type textarea "); }"
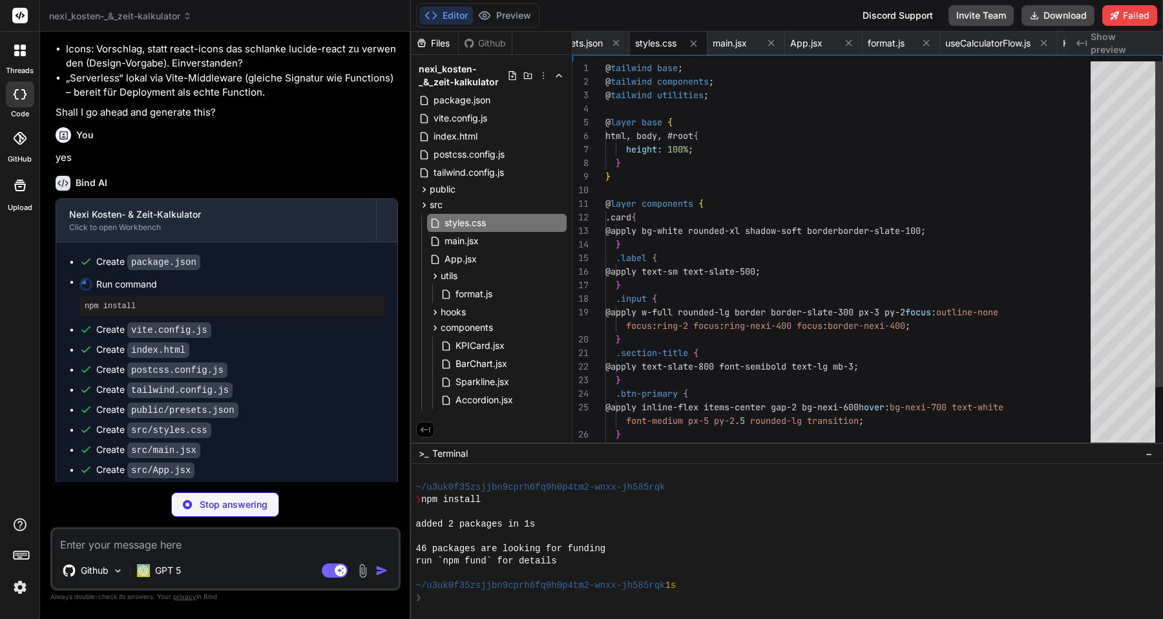
type textarea "x"
type textarea "return ( <svg width={width} height={height} className="overflow-visible"> <line…"
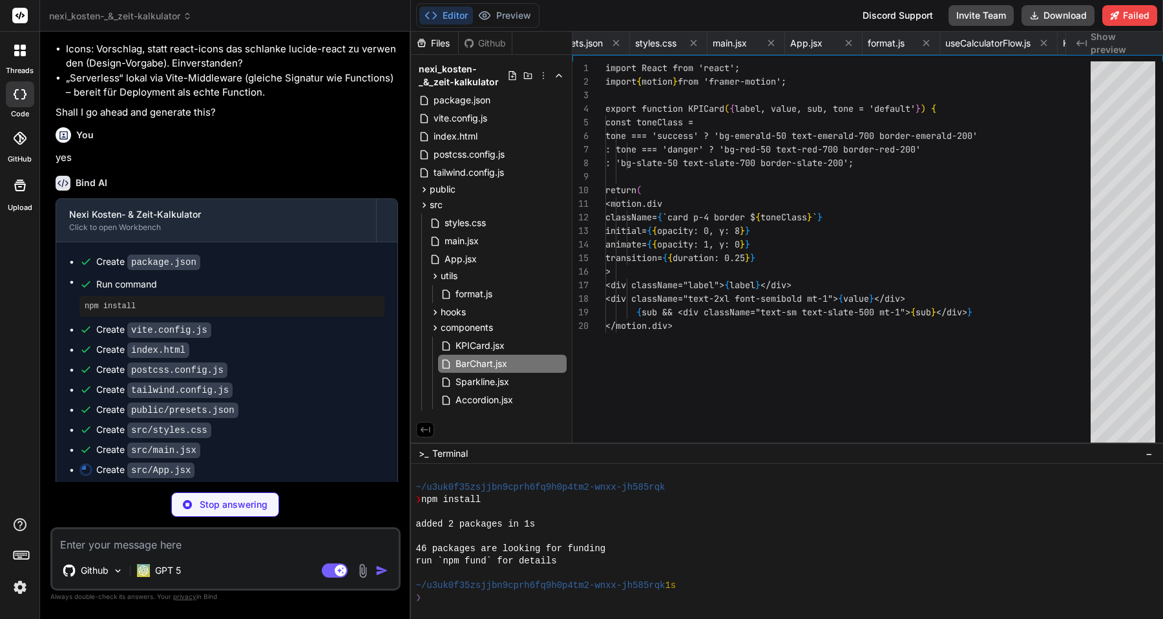
type textarea "x"
type textarea "); }"
type textarea "x"
type textarea "> <span className="text-slate-800 font-medium">{title}</span> <span className="…"
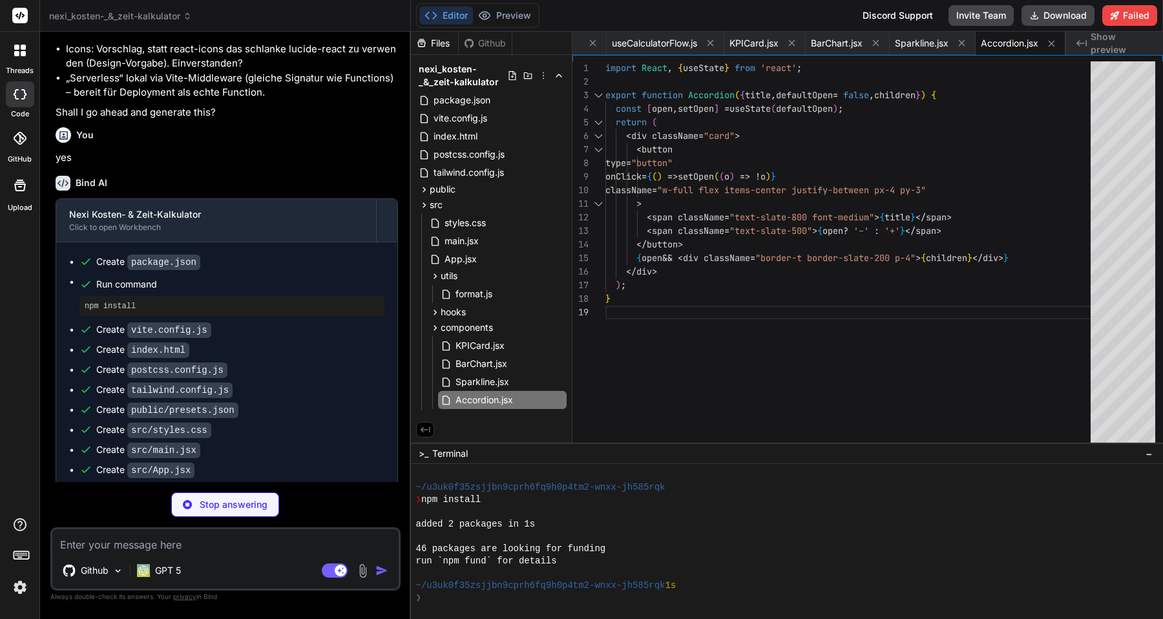
type textarea "x"
type textarea "</div> </form> ); }"
type textarea "x"
type textarea "); }"
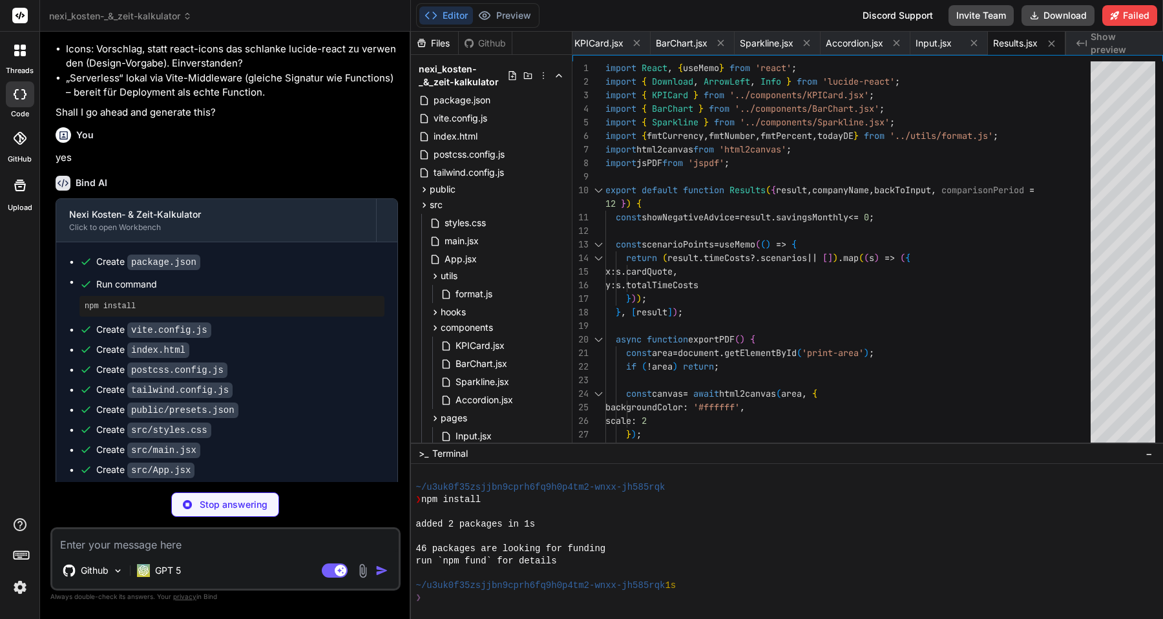
scroll to position [27, 0]
type textarea "x"
type textarea "cardTimeCosts: tc.cardTimeCosts, timeSavings: tc.timeSavings, scenarios } }; }"
type textarea "x"
type textarea "}"
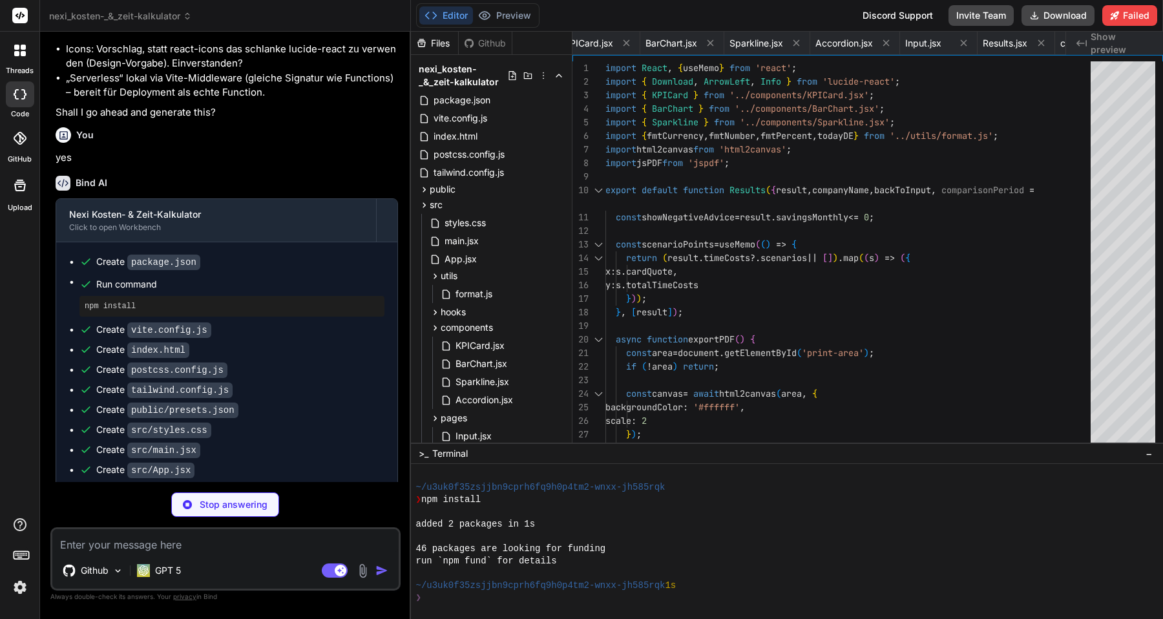
type textarea "x"
type textarea "}); });"
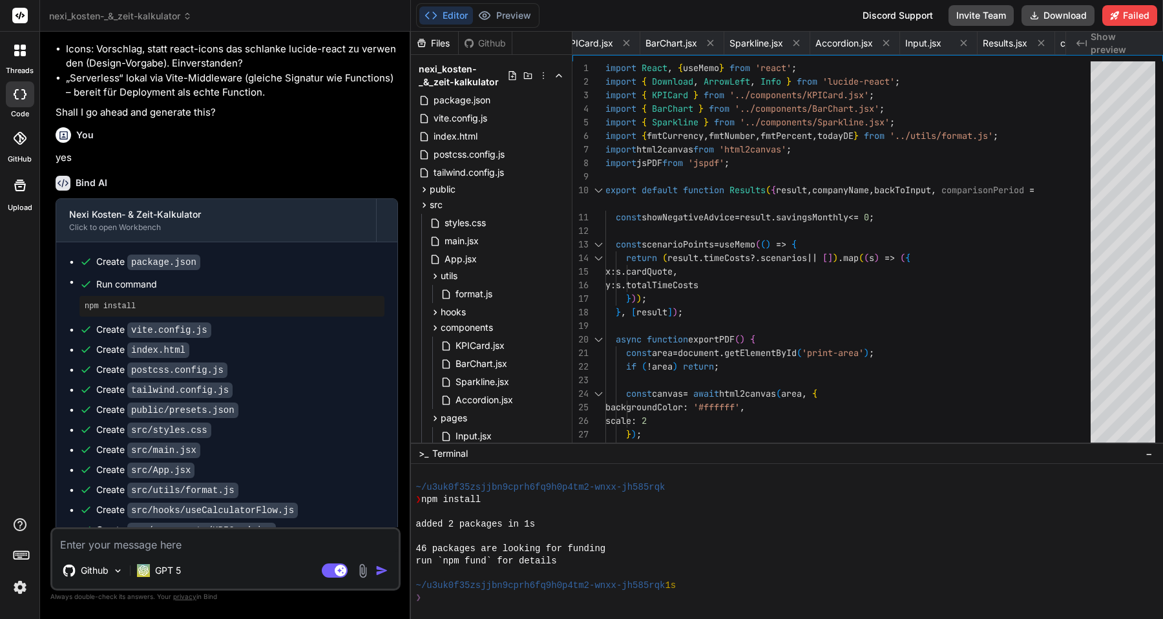
type textarea "x"
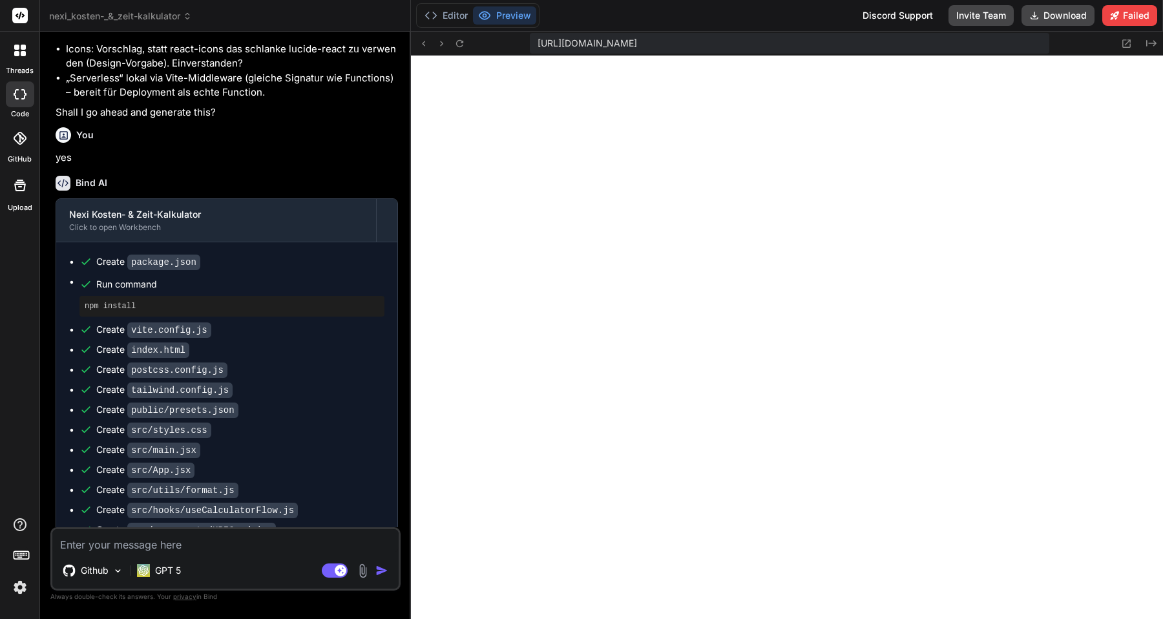
scroll to position [712, 0]
click at [448, 13] on button "Editor" at bounding box center [446, 15] width 54 height 18
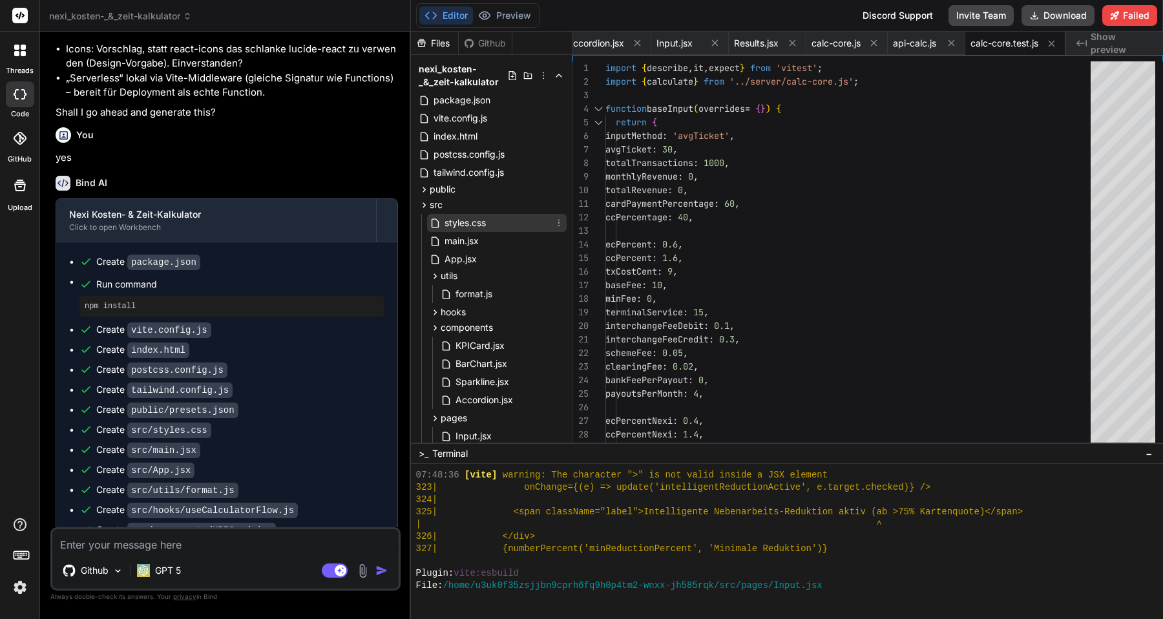
click at [473, 224] on span "styles.css" at bounding box center [465, 223] width 44 height 16
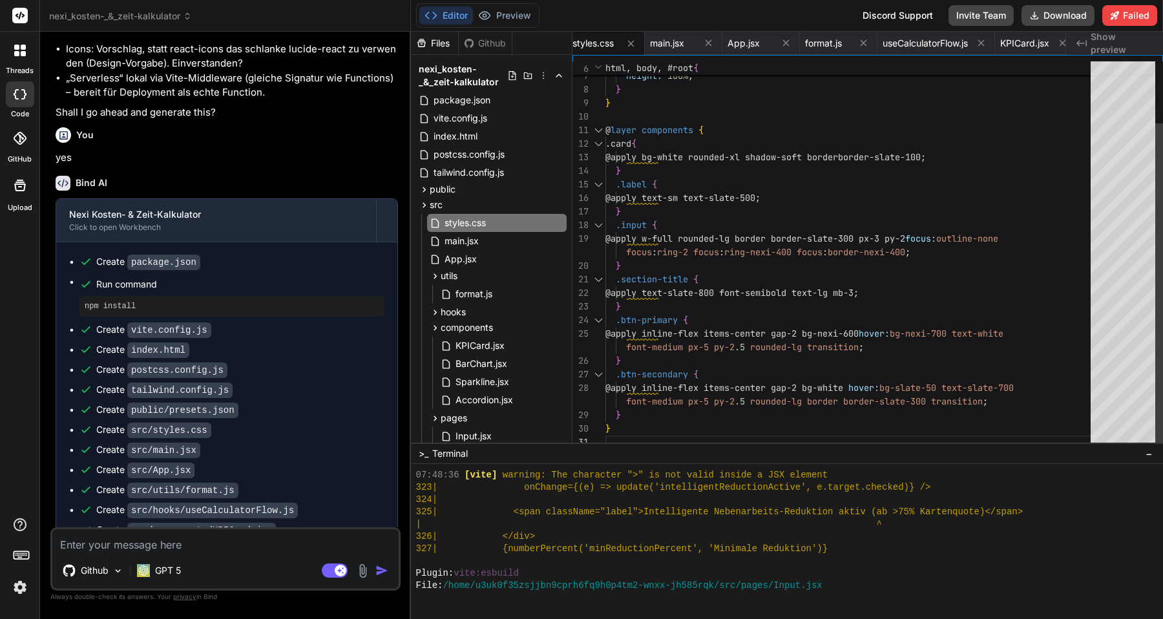
scroll to position [41, 0]
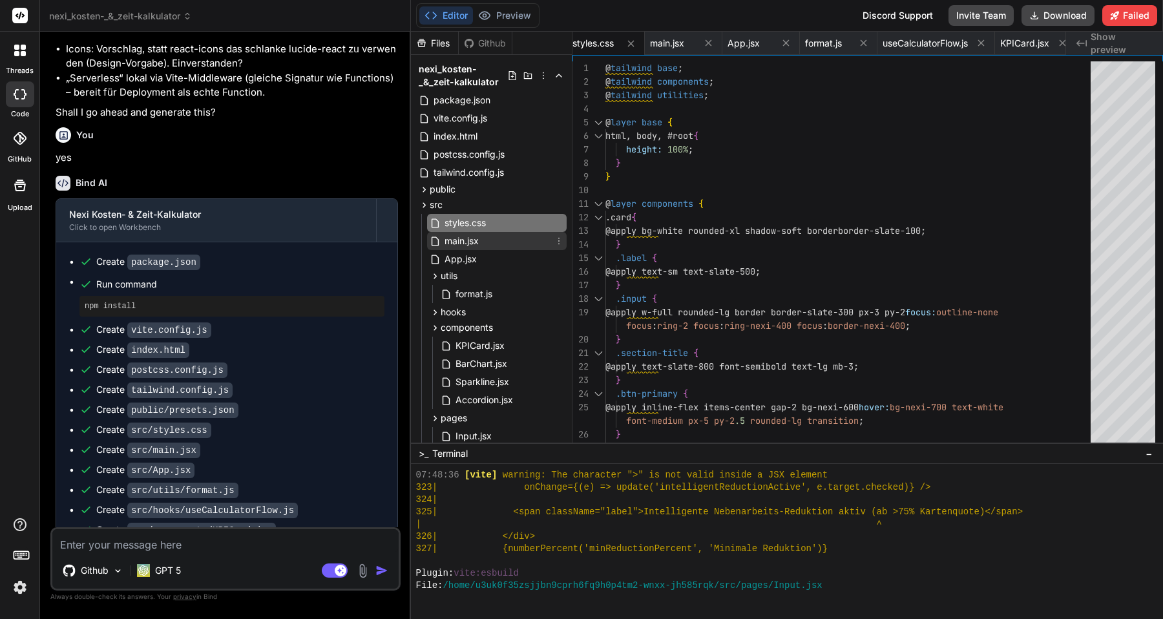
click at [502, 247] on div "main.jsx" at bounding box center [497, 241] width 140 height 18
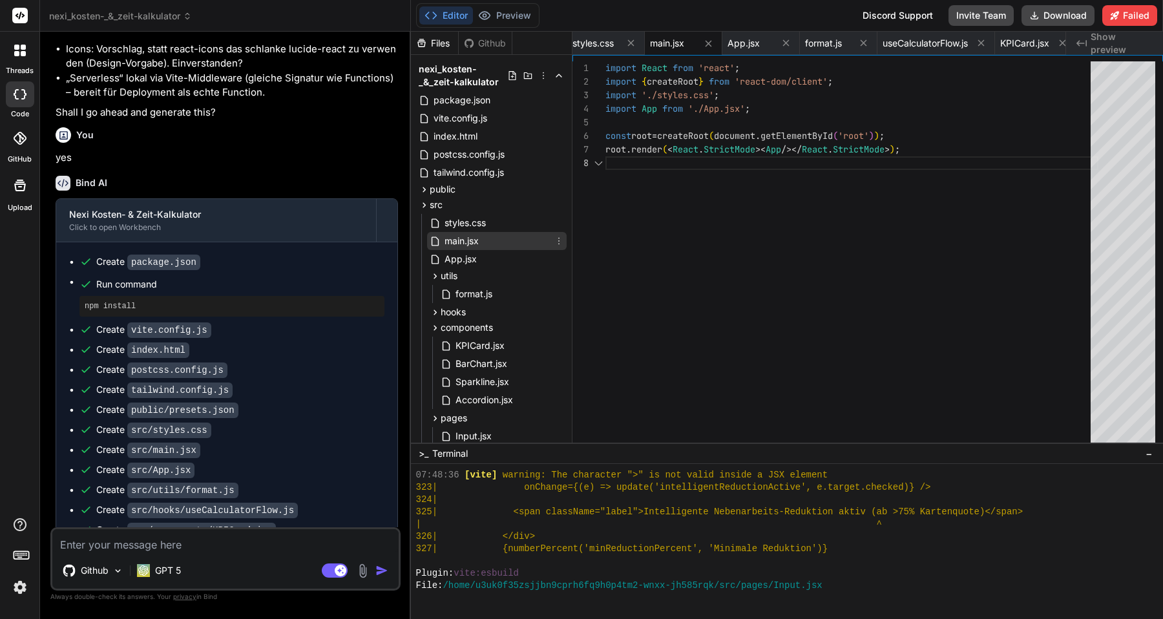
scroll to position [95, 0]
click at [502, 257] on div "App.jsx" at bounding box center [497, 259] width 140 height 18
type textarea "<div className="mt-6 p-4 bg-red-50 text-red-700 border border-red-200 rounded-l…"
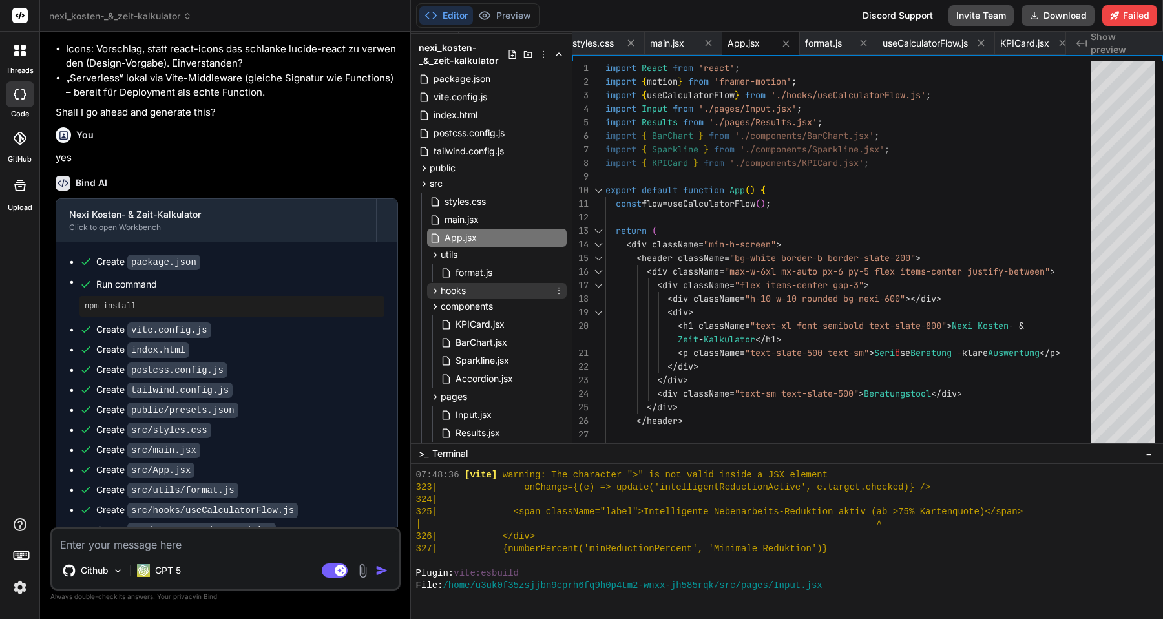
scroll to position [82, 0]
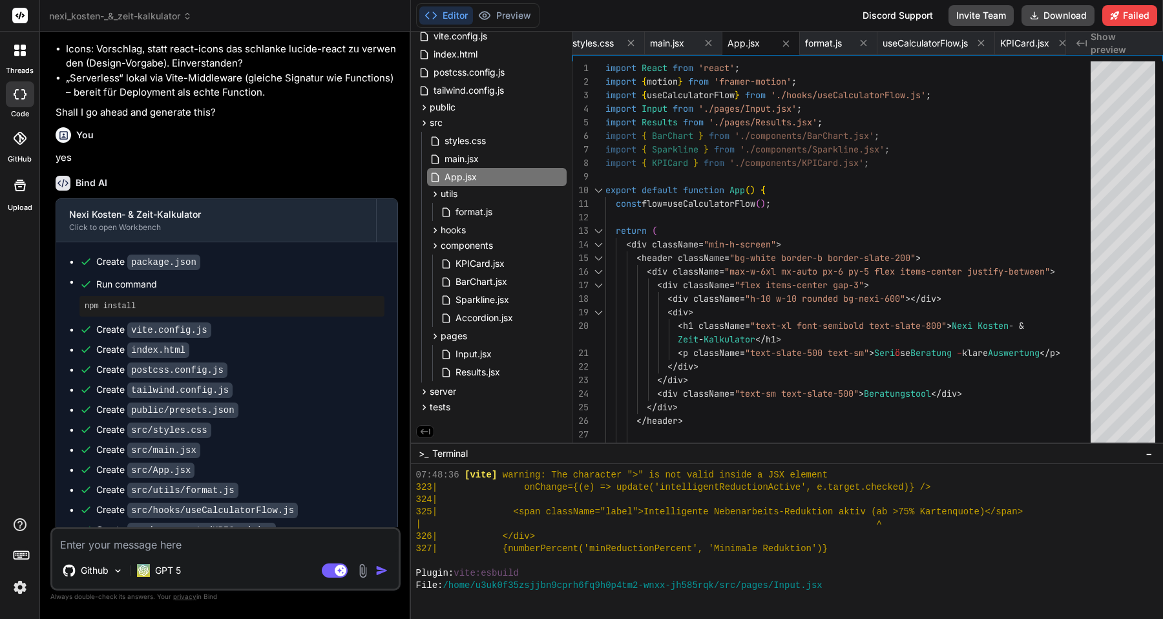
click at [154, 545] on textarea at bounding box center [225, 540] width 346 height 23
type textarea "m"
type textarea "x"
type textarea "mi"
type textarea "x"
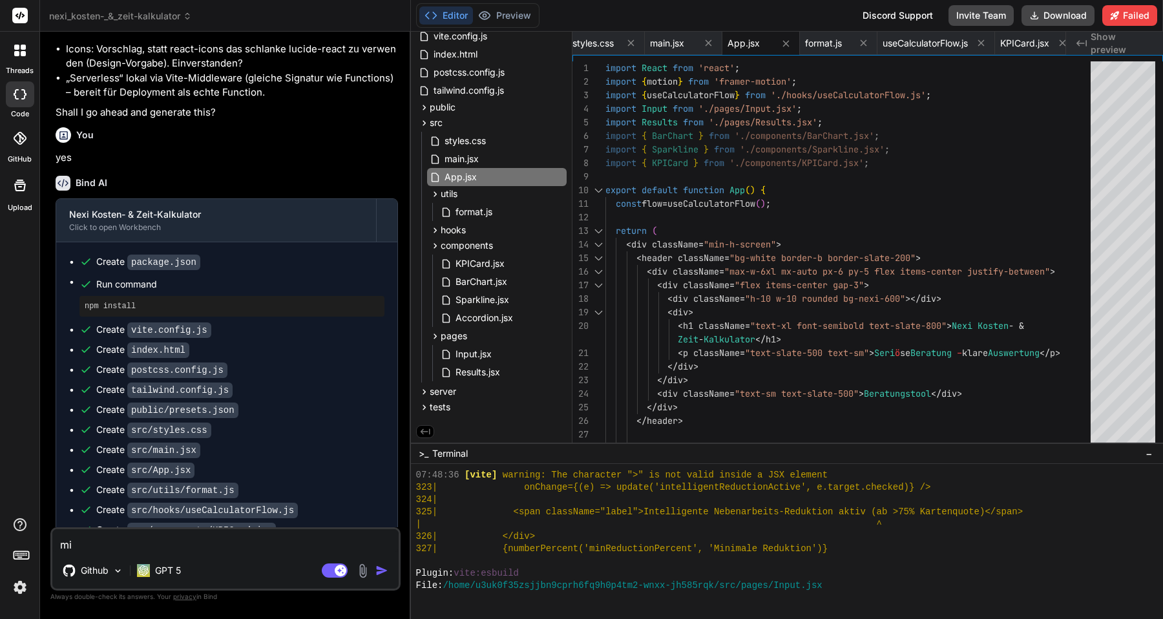
type textarea "mir"
type textarea "x"
type textarea "mir"
type textarea "x"
type textarea "mir g"
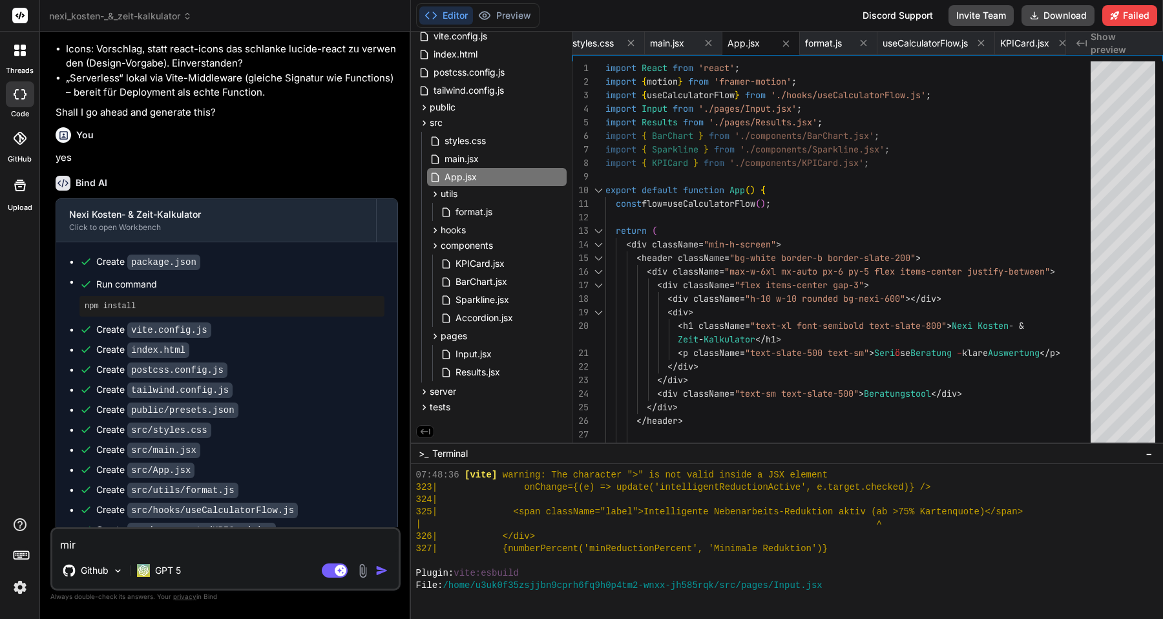
type textarea "x"
type textarea "mir ge"
type textarea "x"
type textarea "mir g"
type textarea "x"
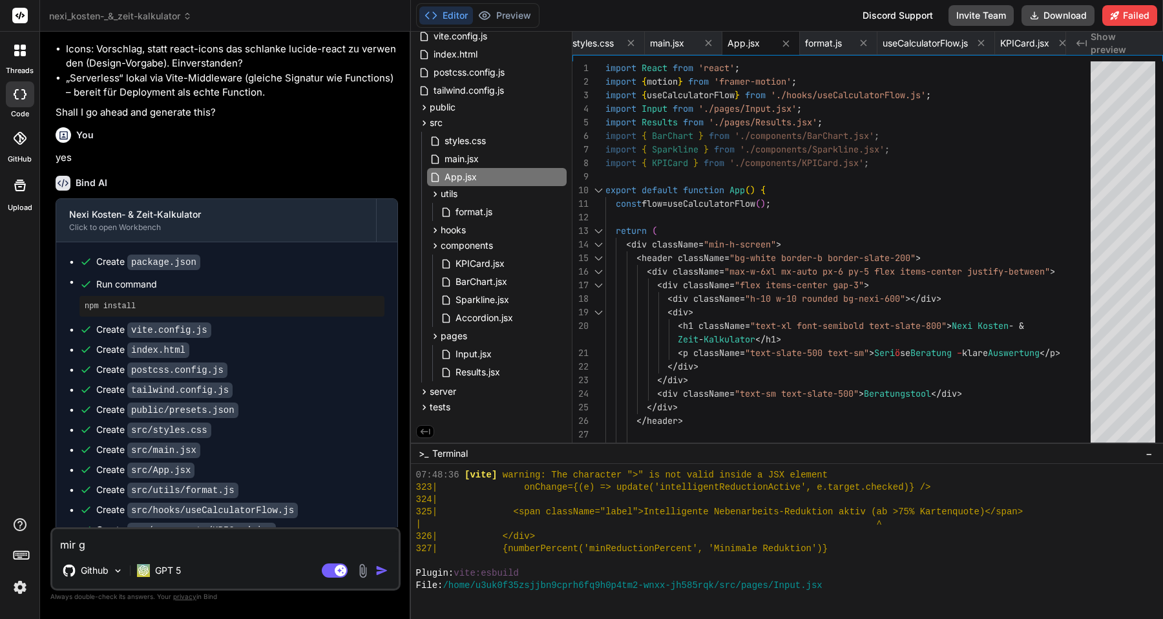
type textarea "mir"
type textarea "x"
type textarea "mir"
type textarea "x"
type textarea "mi"
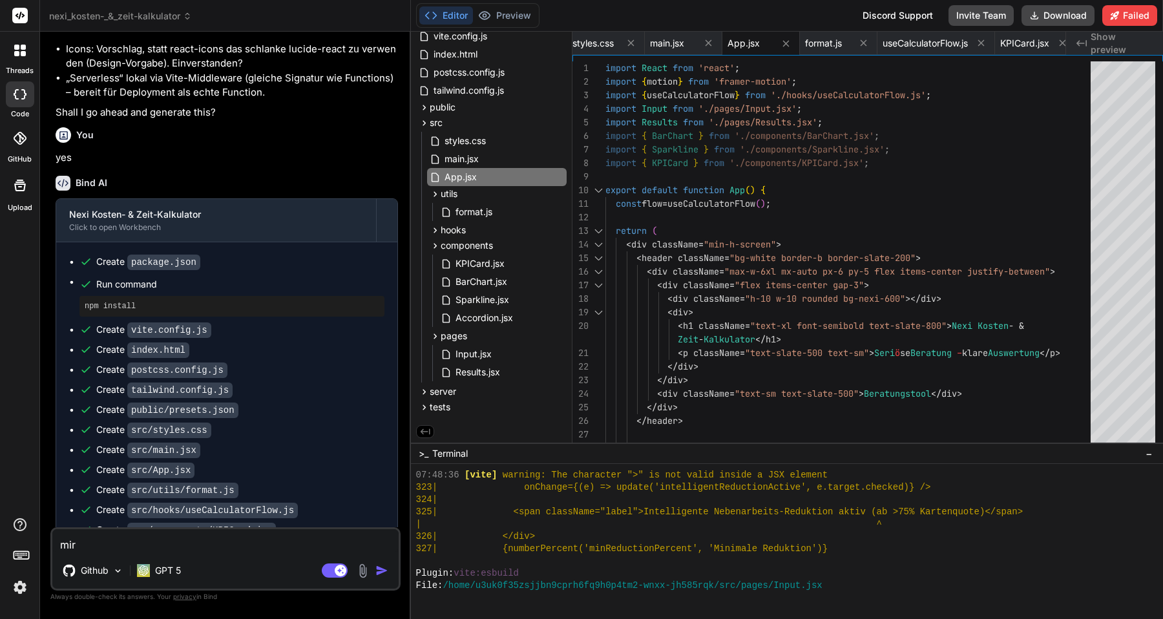
type textarea "x"
type textarea "m"
type textarea "x"
type textarea "d"
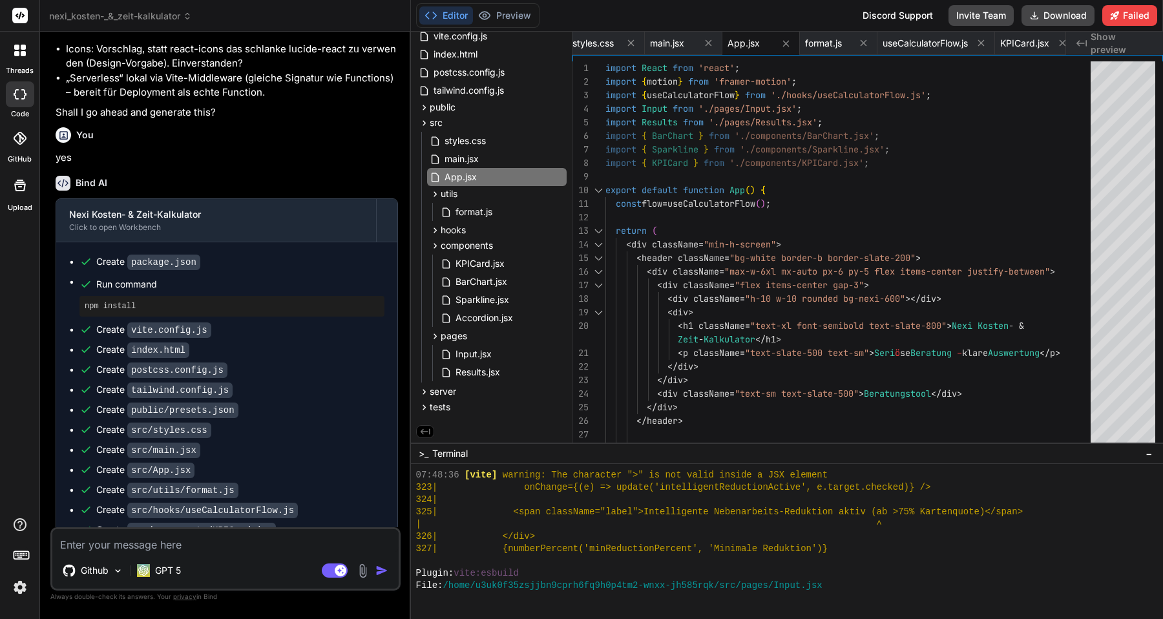
type textarea "x"
type textarea "da"
type textarea "x"
type textarea "das"
type textarea "x"
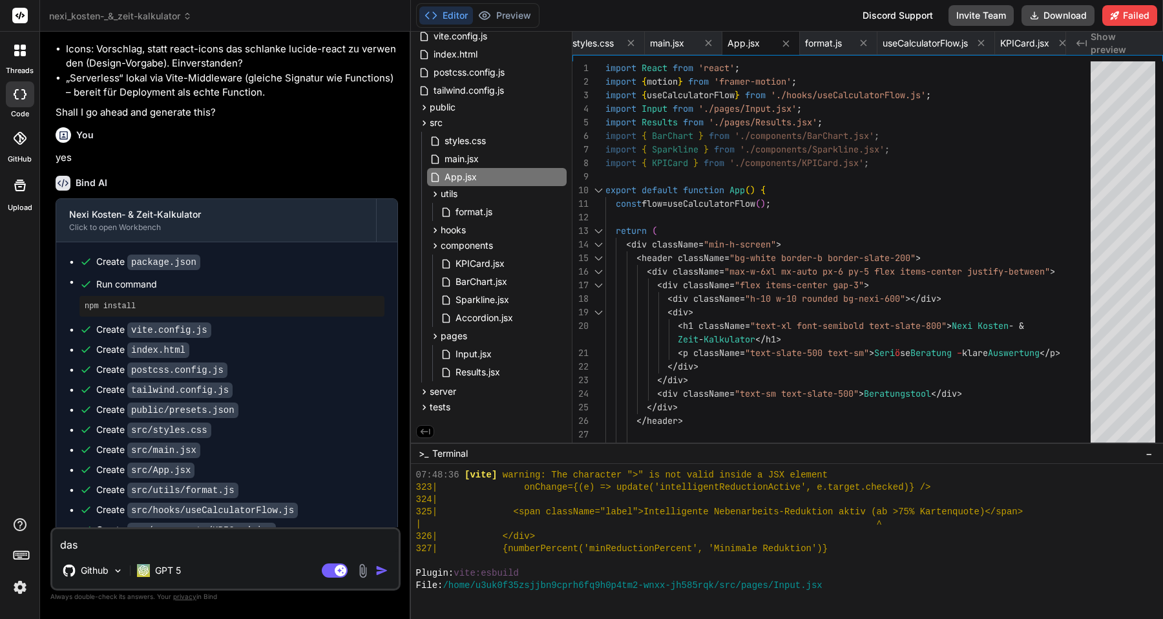
type textarea "das"
type textarea "x"
type textarea "das U"
type textarea "x"
type textarea "das UX"
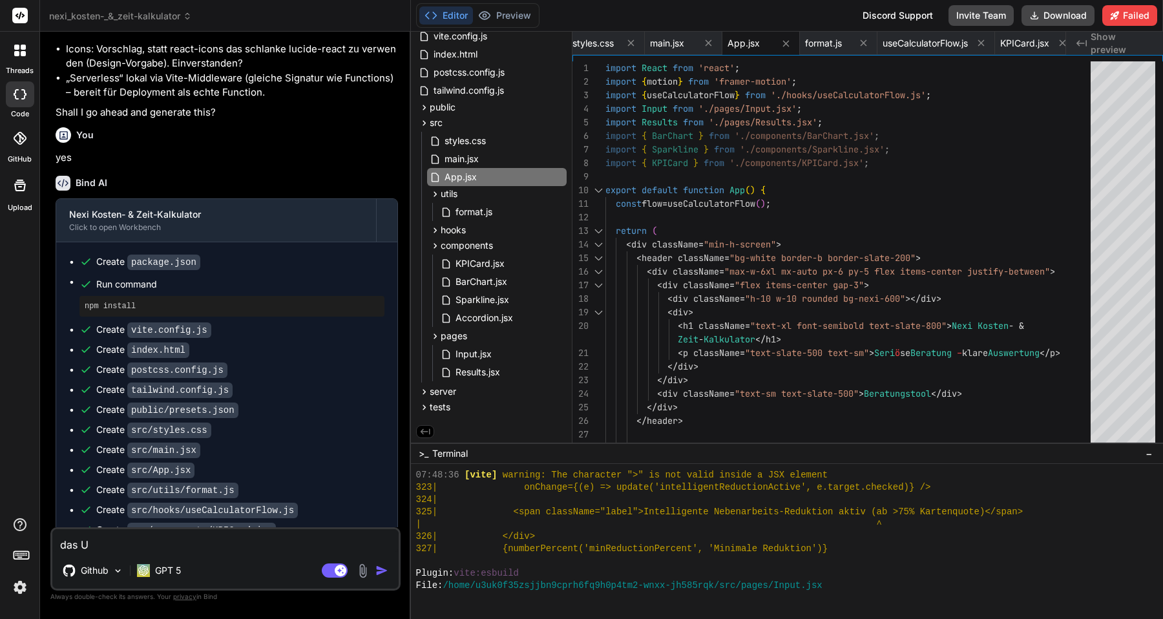
type textarea "x"
type textarea "das UX"
type textarea "x"
type textarea "das UX u"
type textarea "x"
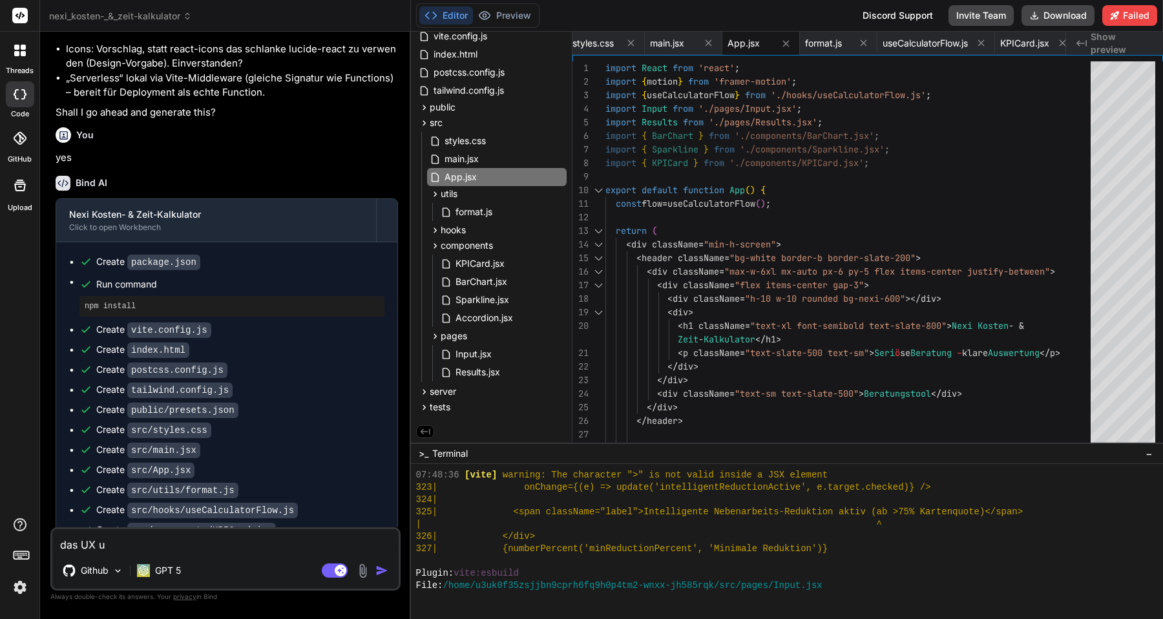
type textarea "das UX un"
type textarea "x"
type textarea "das UX und"
type textarea "x"
type textarea "das UX und"
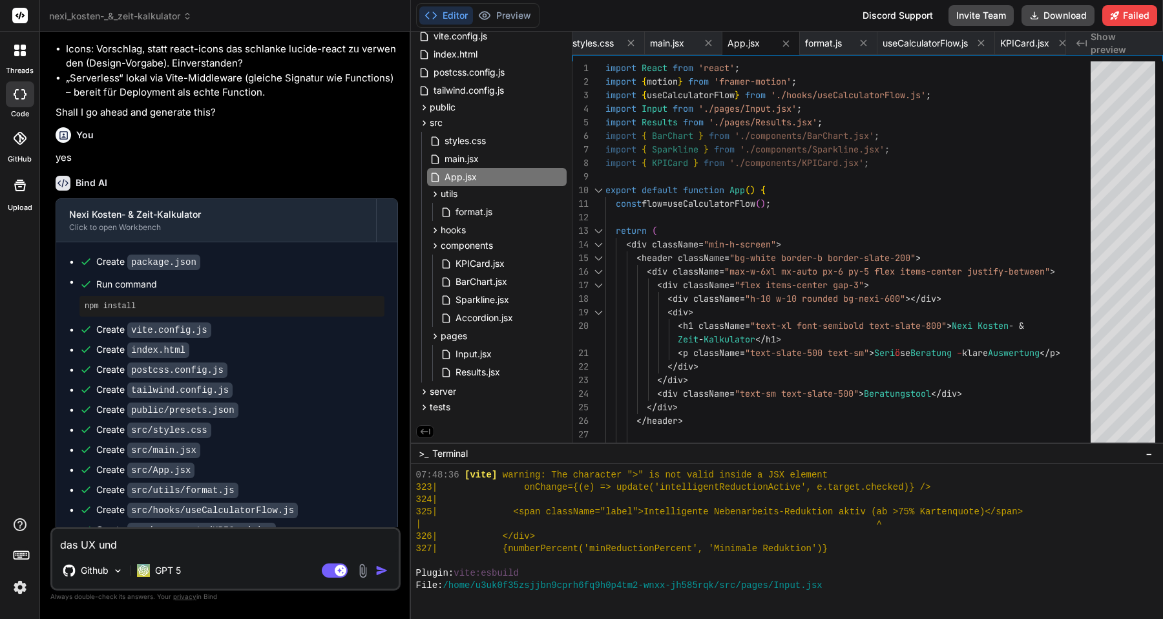
type textarea "x"
type textarea "das UX und U"
type textarea "x"
type textarea "das UX und UI"
type textarea "x"
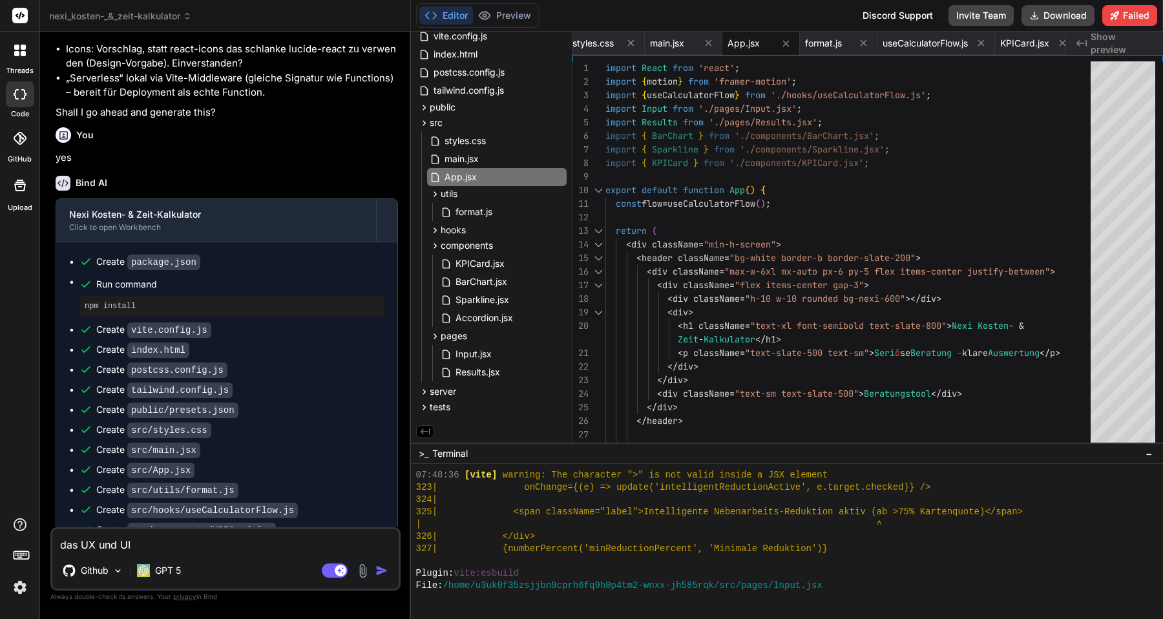
type textarea "das UX und UI"
type textarea "x"
type textarea "das UX und UI D"
type textarea "x"
type textarea "das UX und UI De"
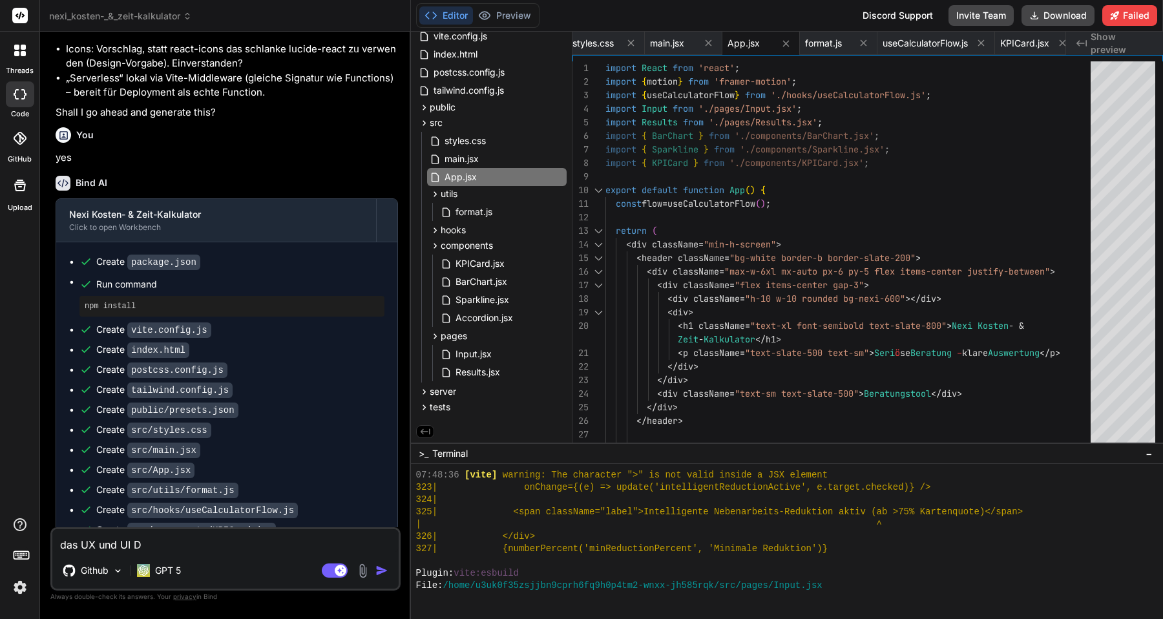
type textarea "x"
type textarea "das UX und UI Des"
type textarea "x"
type textarea "das UX und UI Desi"
type textarea "x"
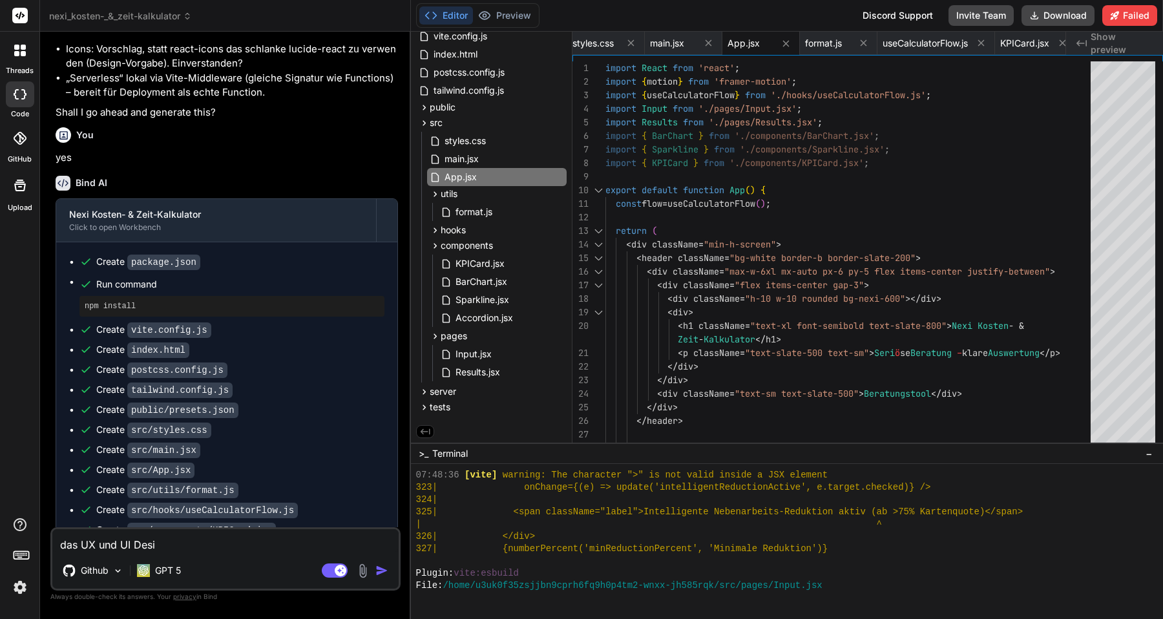
type textarea "das UX und UI Desig"
type textarea "x"
type textarea "das UX und UI Design"
type textarea "x"
type textarea "das UX und UI Design"
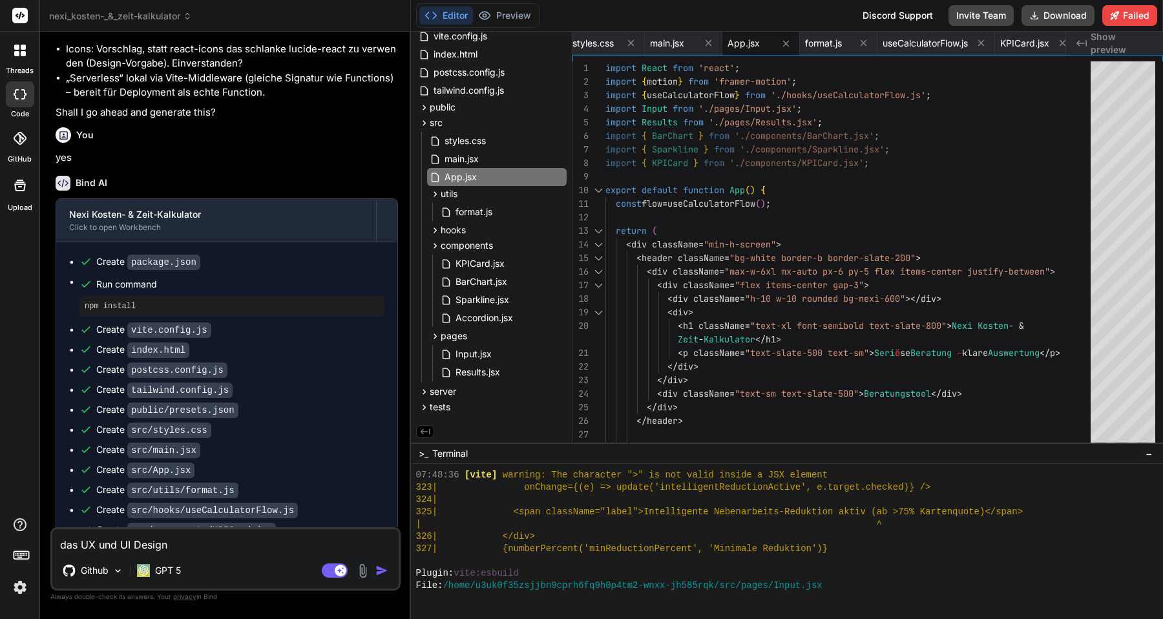
type textarea "x"
type textarea "das UX und UI Design s"
type textarea "x"
type textarea "das UX und UI Design so"
type textarea "x"
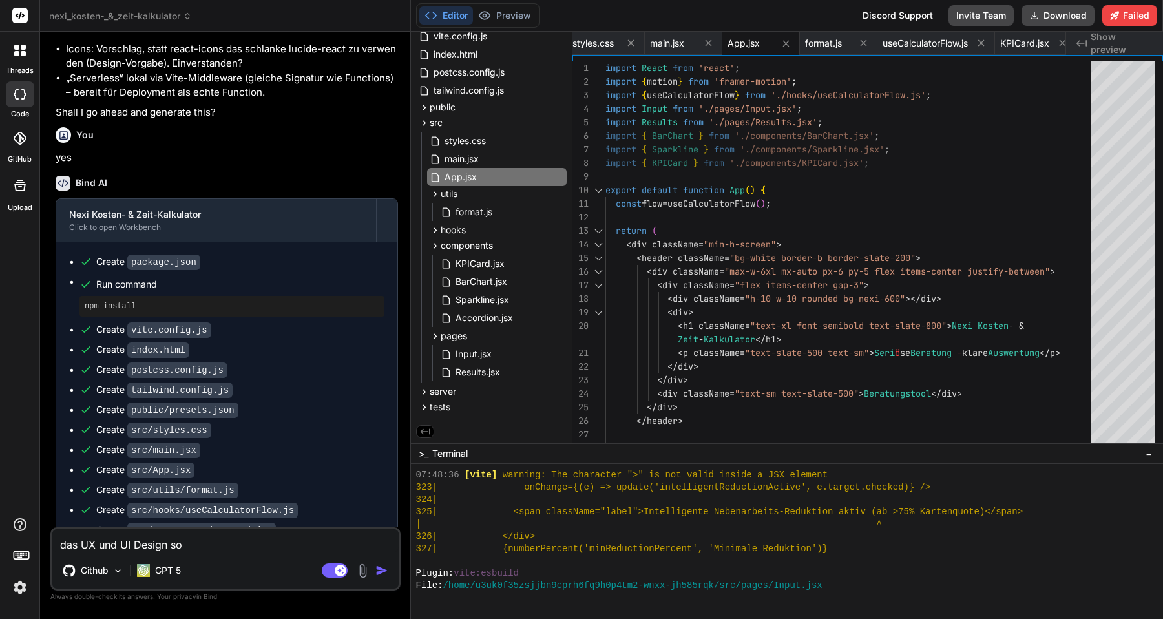
type textarea "das UX und UI Design sol"
type textarea "x"
type textarea "das UX und UI Design soll"
type textarea "x"
type textarea "das UX und UI Design soll"
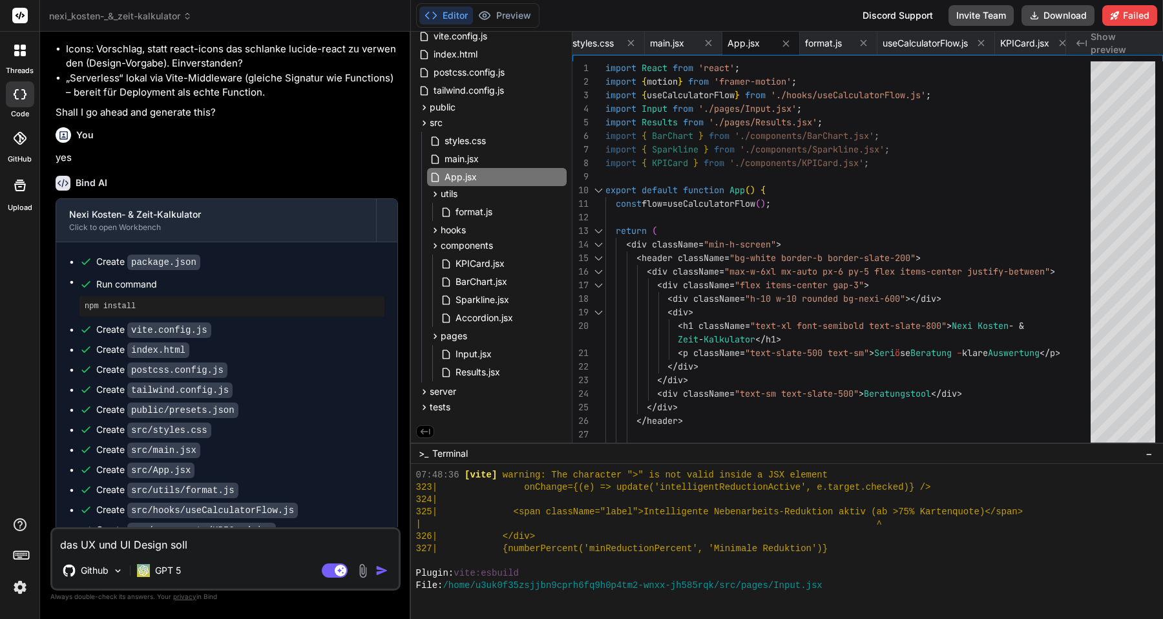
type textarea "x"
type textarea "das UX und UI Design soll v"
type textarea "x"
type textarea "das UX und UI Design soll vi"
type textarea "x"
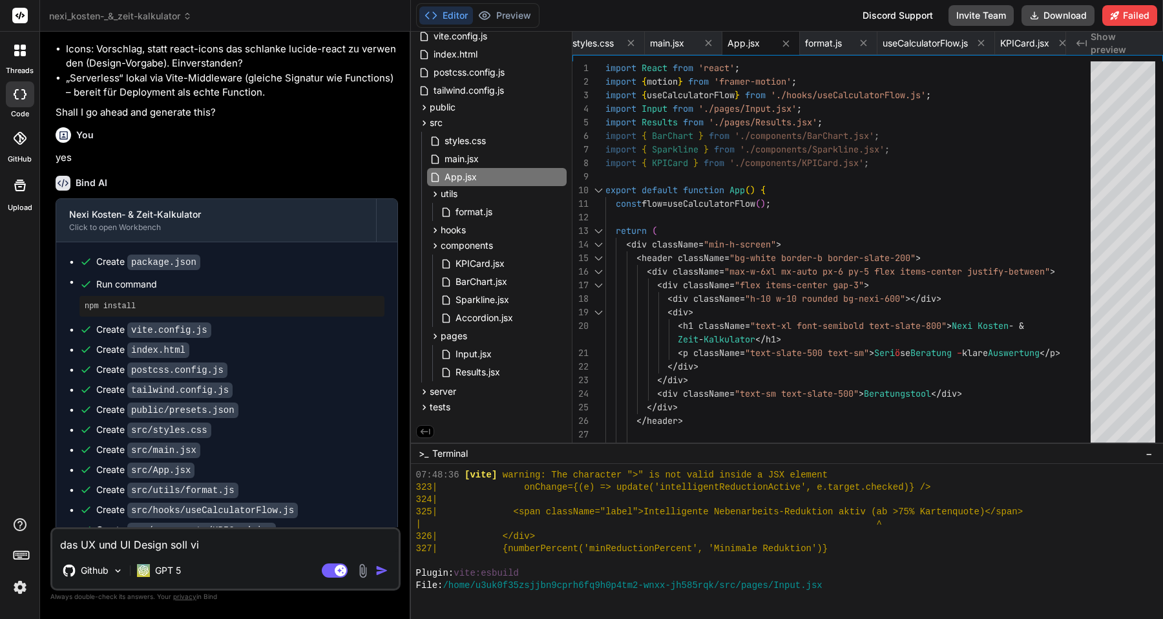
type textarea "das UX und UI Design soll vie"
type textarea "x"
type textarea "das UX und UI Design soll viel"
type textarea "x"
type textarea "das UX und UI Design soll viel"
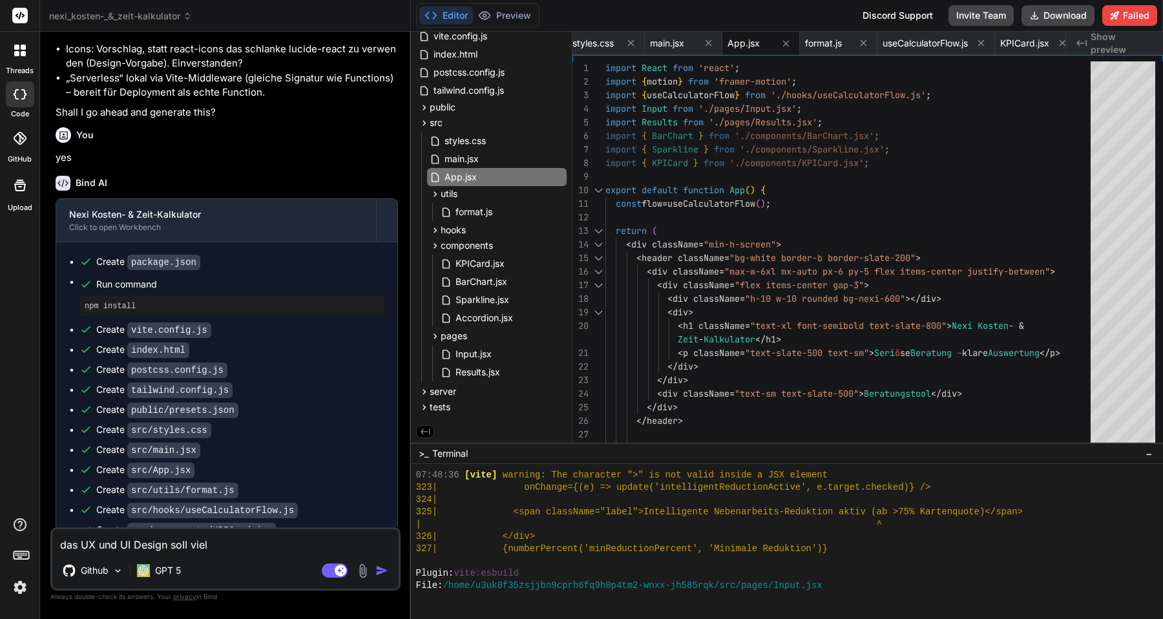
type textarea "x"
type textarea "das UX und UI Design soll viel m"
type textarea "x"
type textarea "das UX und UI Design soll viel mo"
type textarea "x"
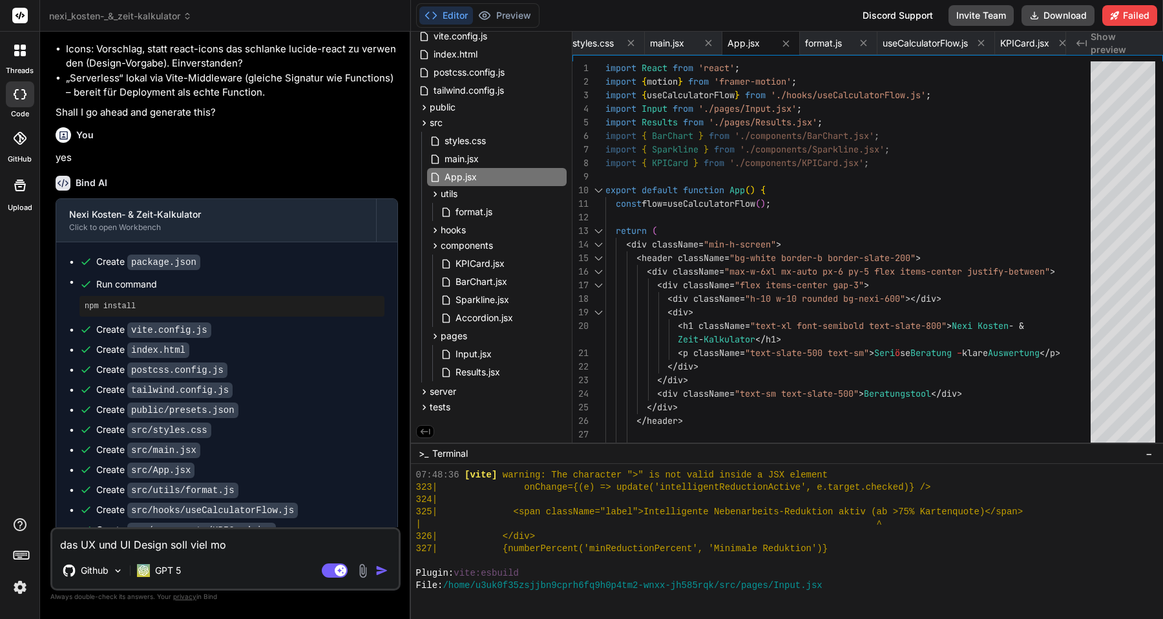
type textarea "das UX und UI Design soll viel mod"
type textarea "x"
type textarea "das UX und UI Design soll viel mode"
type textarea "x"
type textarea "das UX und UI Design soll viel moder"
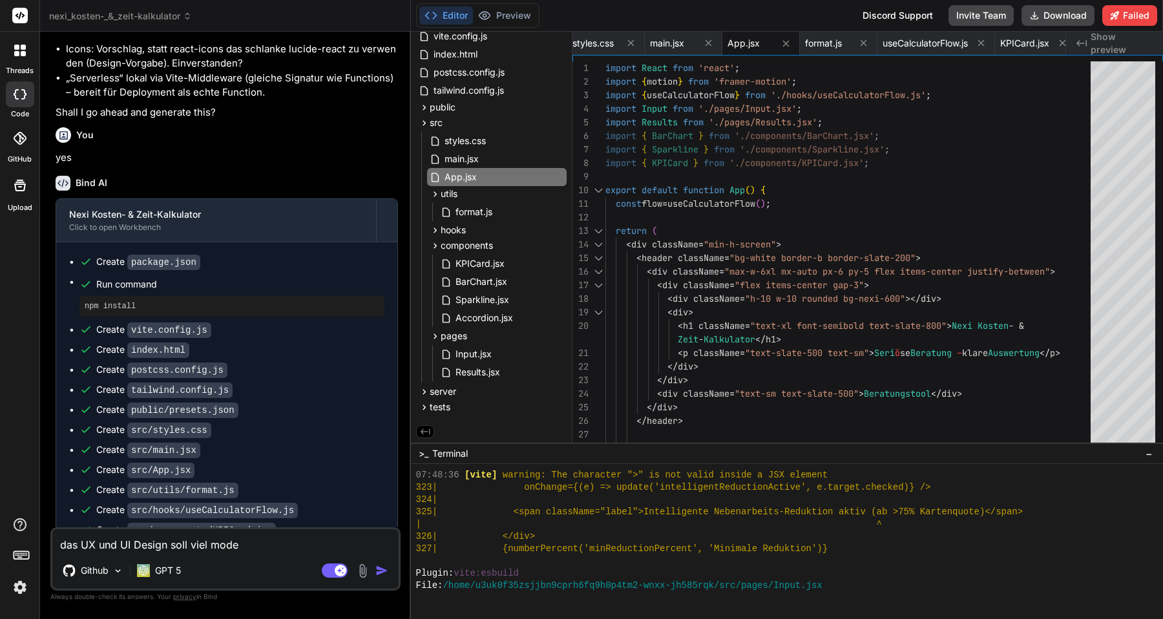
type textarea "x"
type textarea "das UX und UI Design soll viel modern"
type textarea "x"
type textarea "das UX und UI Design soll viel moderne"
type textarea "x"
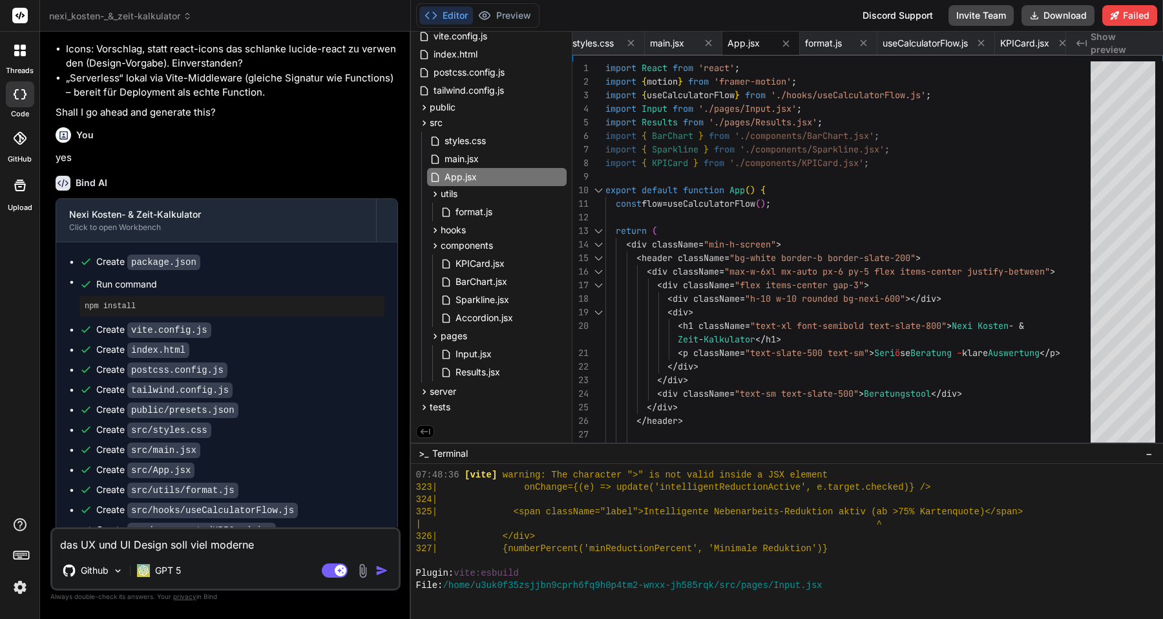
type textarea "das UX und UI Design soll viel moderner"
type textarea "x"
type textarea "das UX und UI Design soll viel moderner"
type textarea "x"
type textarea "das UX und UI Design soll viel moderner s"
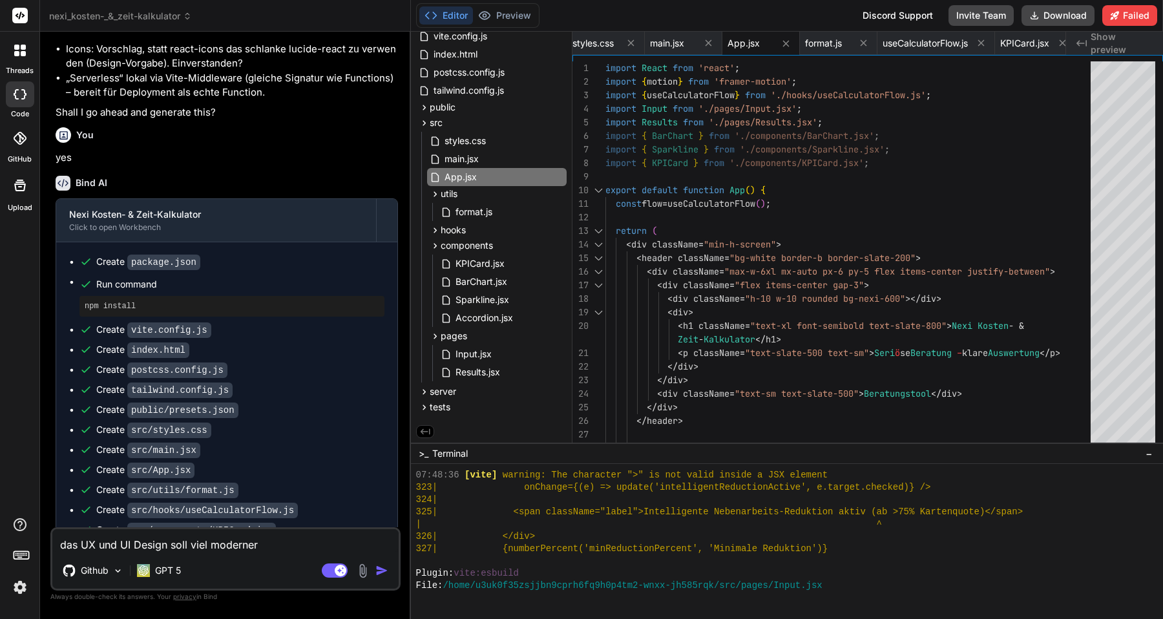
type textarea "x"
type textarea "das UX und UI Design soll viel moderner se"
type textarea "x"
type textarea "das UX und UI Design soll viel moderner sei"
type textarea "x"
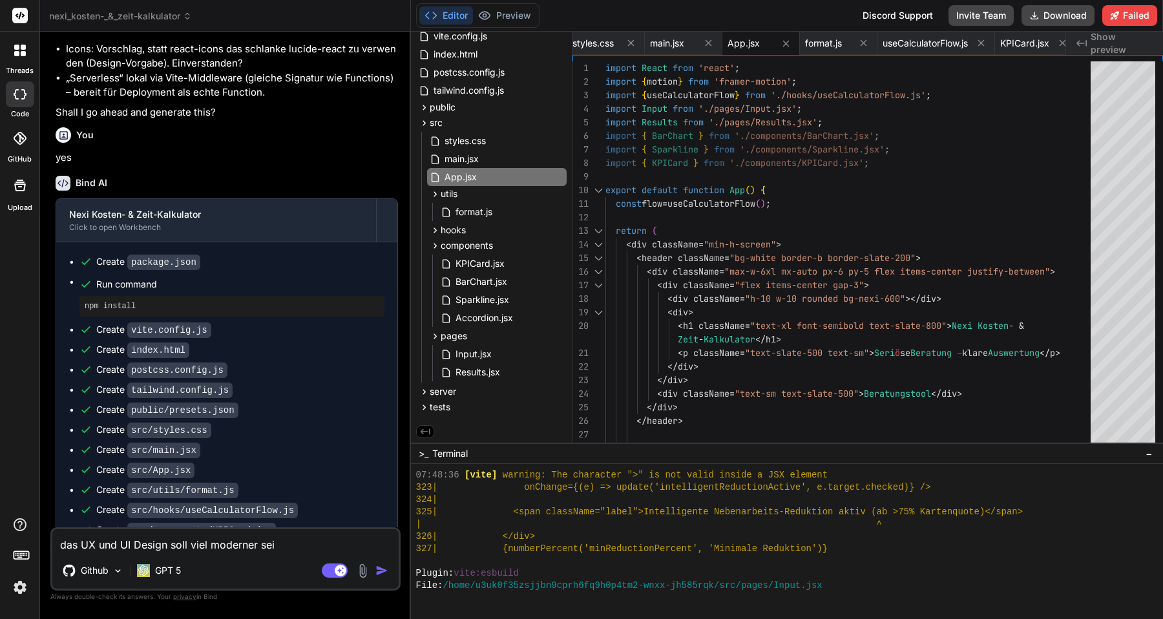
type textarea "das UX und UI Design soll viel moderner sein"
type textarea "x"
type textarea "das UX und UI Design soll viel moderner sein."
type textarea "x"
type textarea "das UX und UI Design soll viel moderner sein."
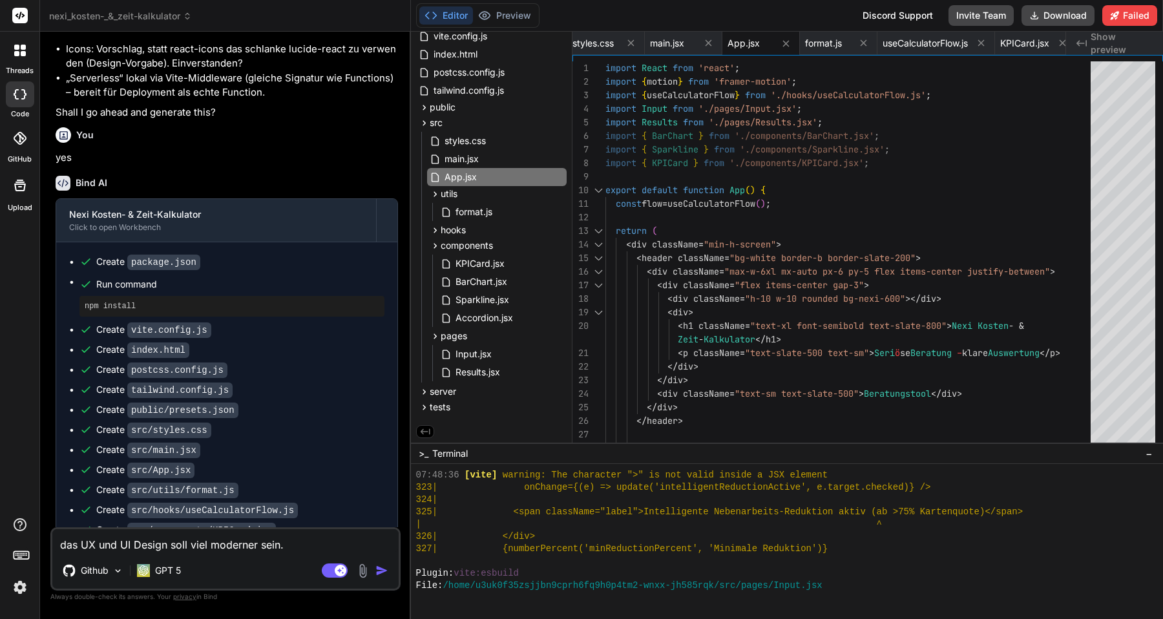
type textarea "x"
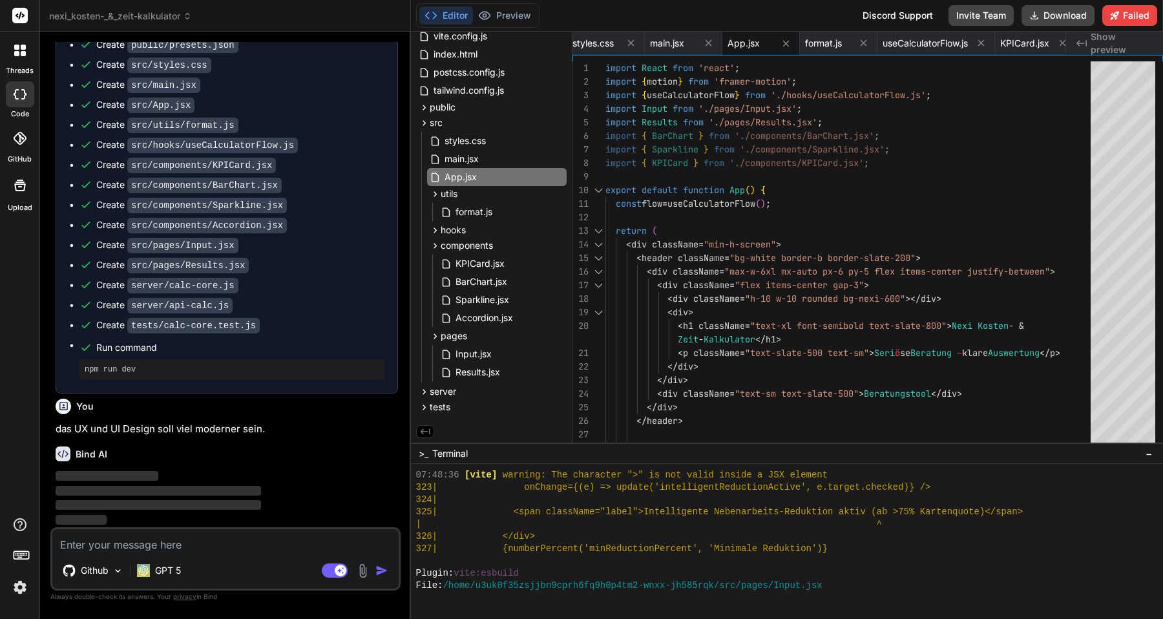
scroll to position [3113, 0]
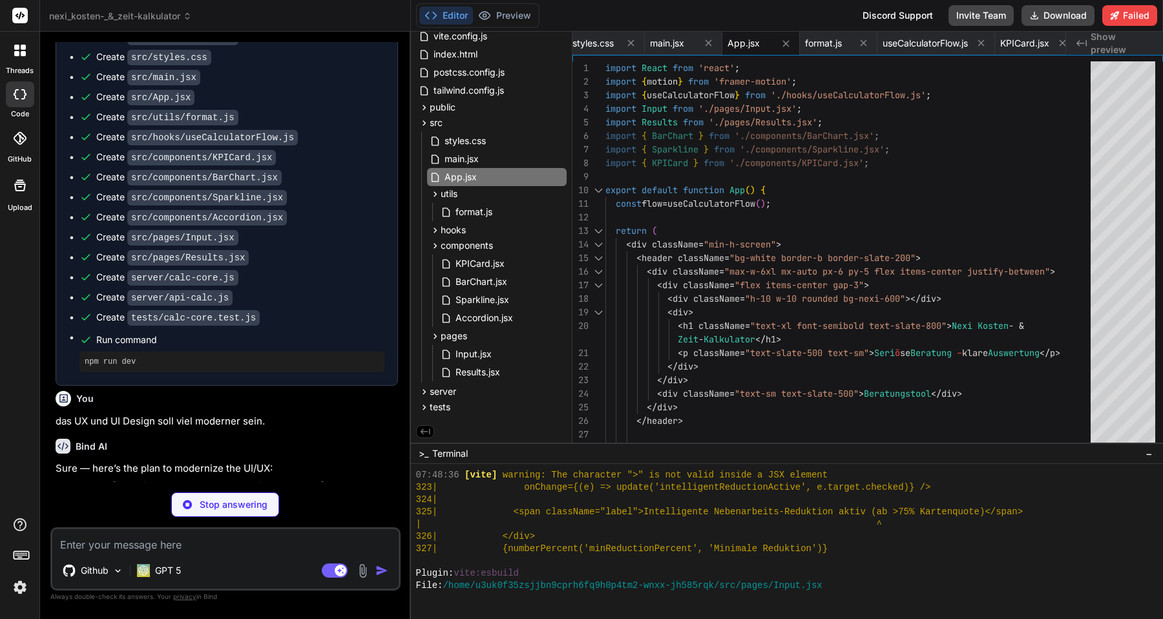
type textarea "x"
type textarea "800&display=swap" rel="stylesheet"> <title>Nexi Kosten- & Zeit-Kalkulator</titl…"
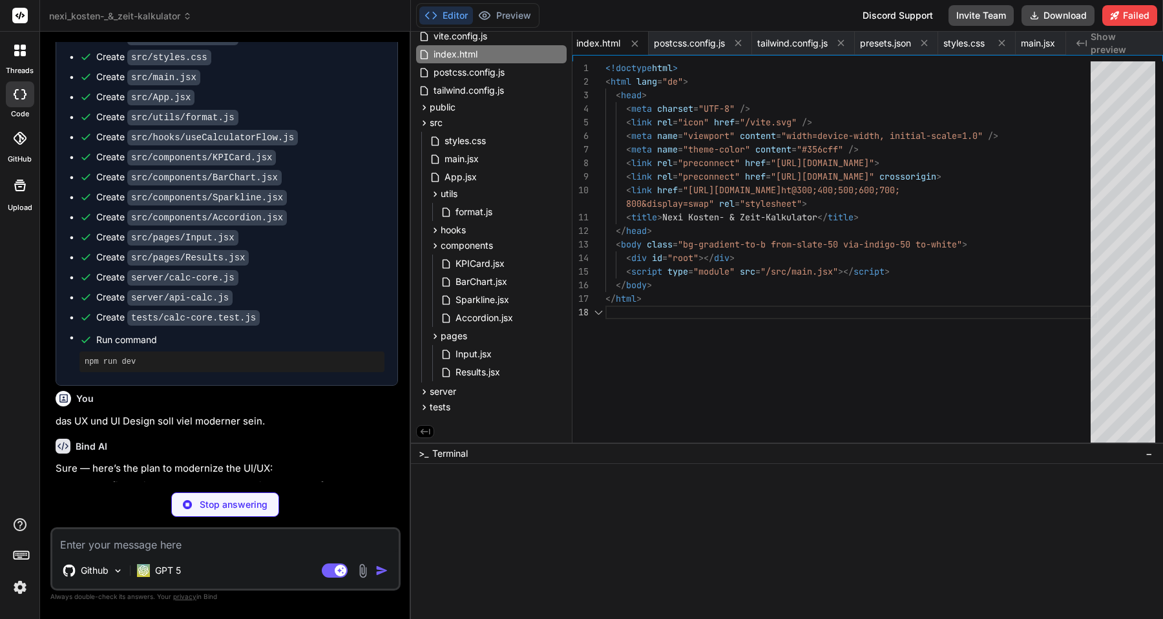
scroll to position [835, 0]
type textarea "x"
type textarea "backgroundImage: { 'radial-soft': 'radial-gradient(600px circle at 0 0, rgba(53…"
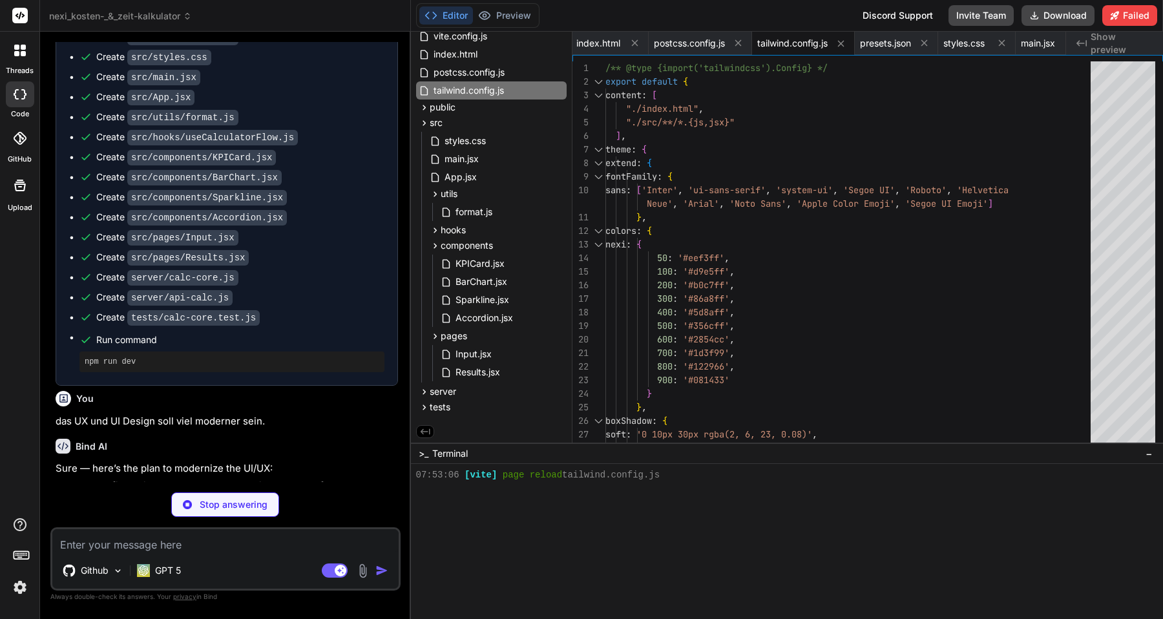
type textarea "x"
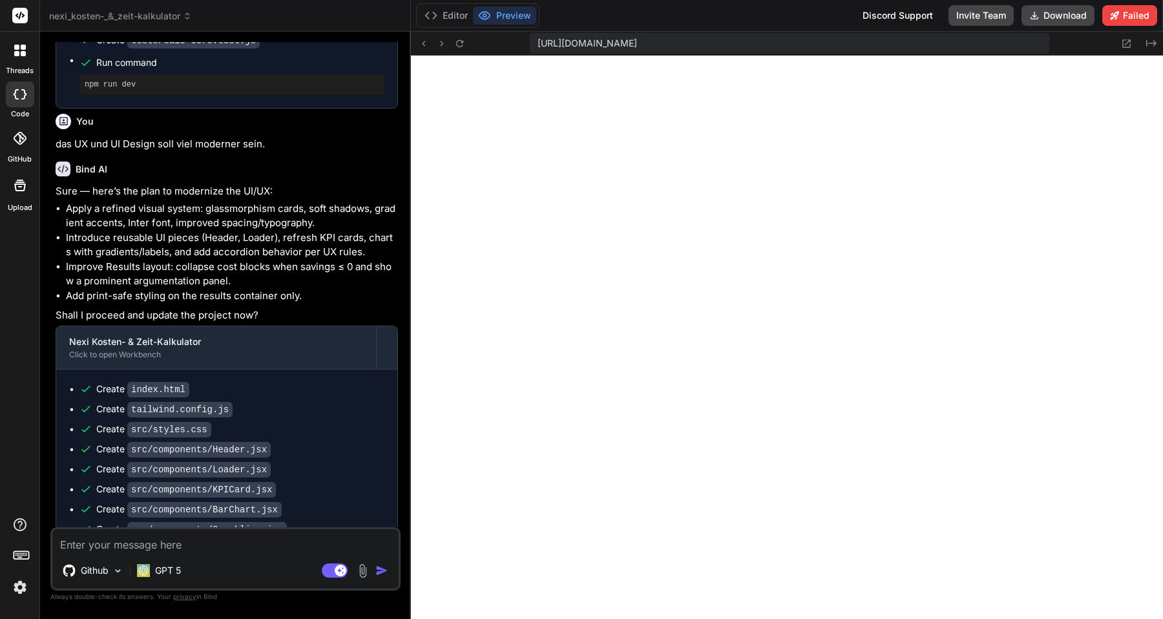
scroll to position [3390, 0]
click at [257, 148] on p "das UX und UI Design soll viel moderner sein." at bounding box center [227, 143] width 342 height 15
copy div "das UX und UI Design soll viel moderner sein."
